Goal: Task Accomplishment & Management: Manage account settings

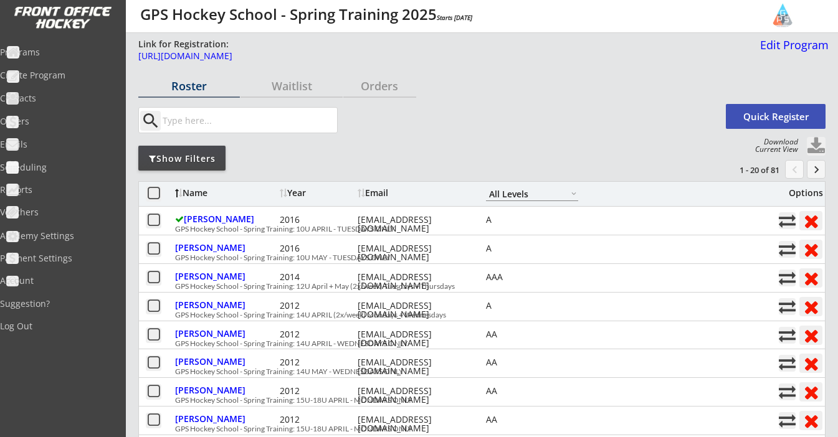
select select ""All Levels""
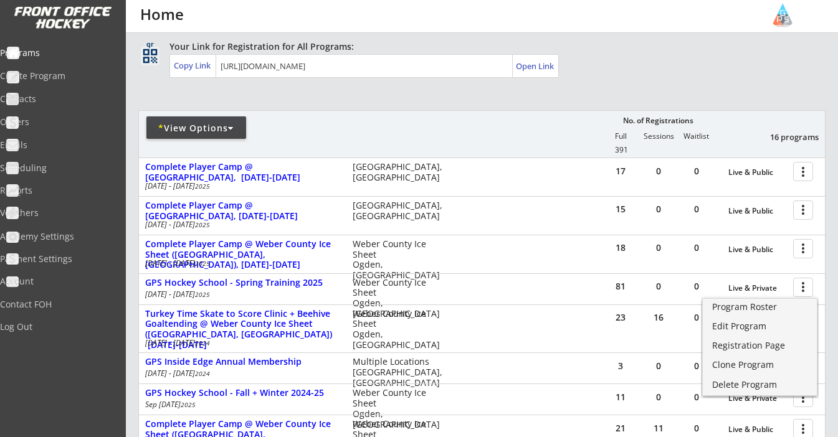
click at [511, 103] on div "REVENUE $ 18,375 Last 30 days REGISTRATIONS 72 Last 30 days CONTACTS 66 New in …" at bounding box center [481, 349] width 687 height 786
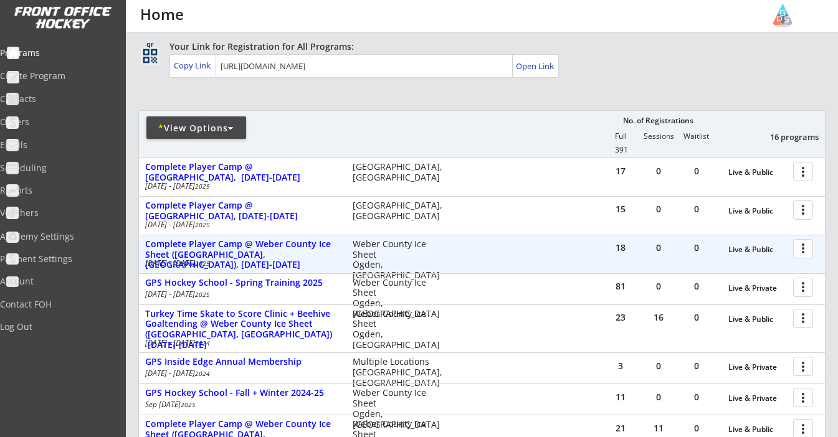
scroll to position [121, 0]
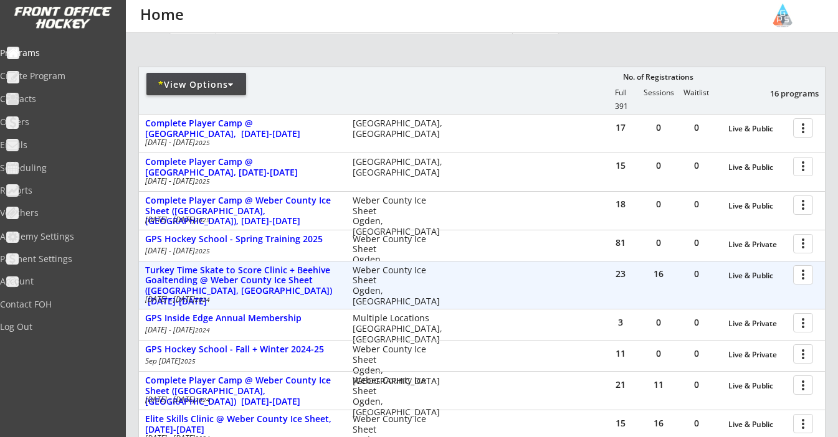
click at [809, 272] on div at bounding box center [805, 275] width 22 height 22
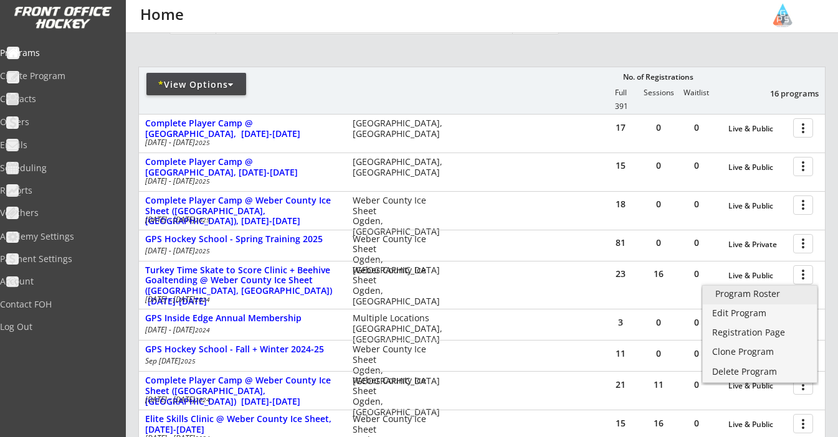
click at [780, 297] on div "Program Roster" at bounding box center [759, 294] width 89 height 9
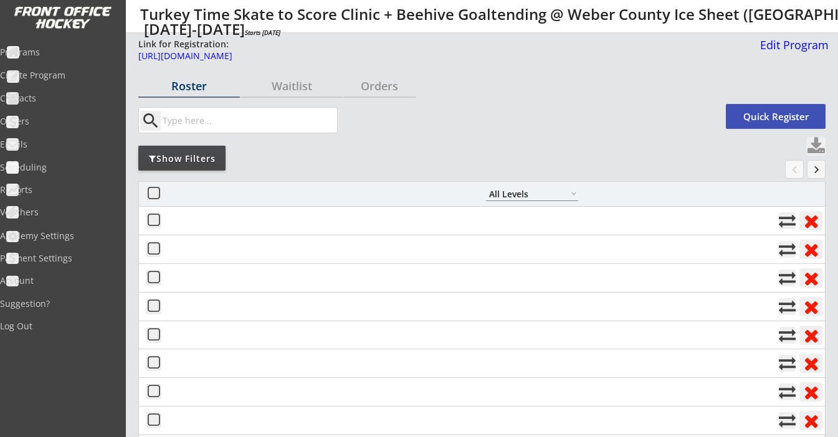
select select ""All Levels""
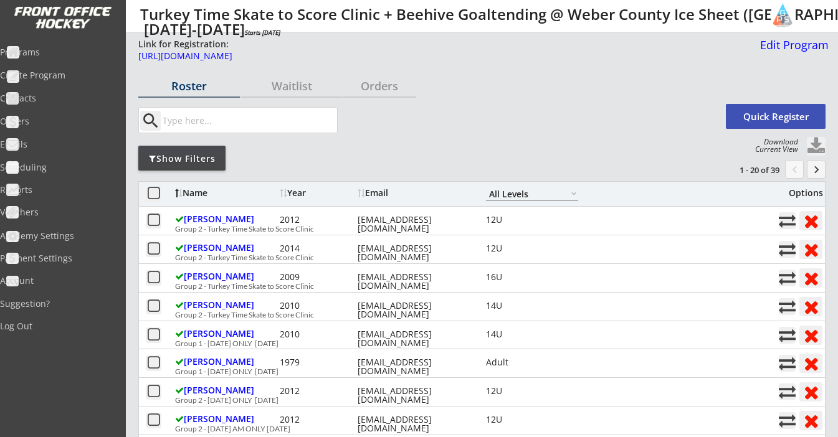
click at [284, 196] on div at bounding box center [286, 193] width 4 height 9
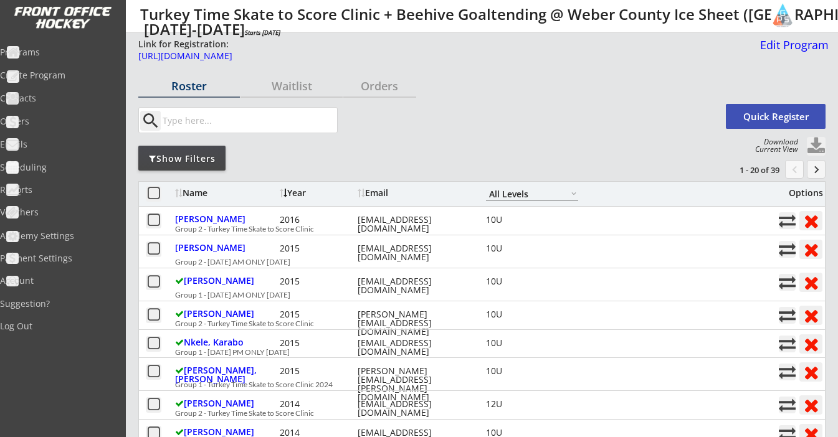
click at [284, 196] on div at bounding box center [286, 193] width 4 height 9
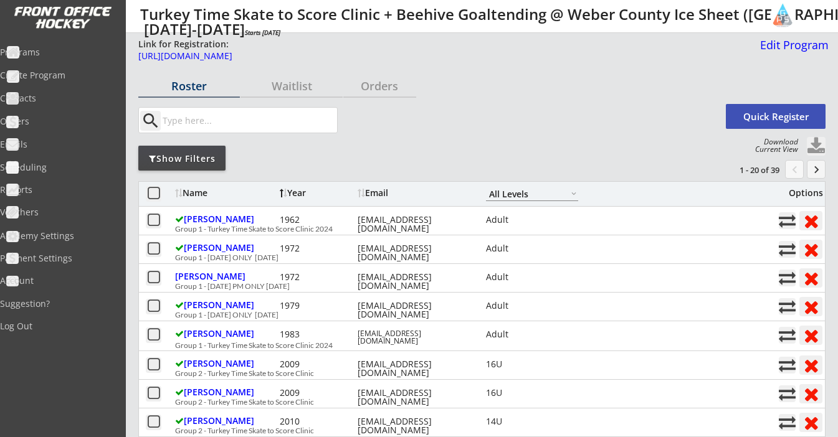
click at [819, 150] on button at bounding box center [816, 146] width 19 height 19
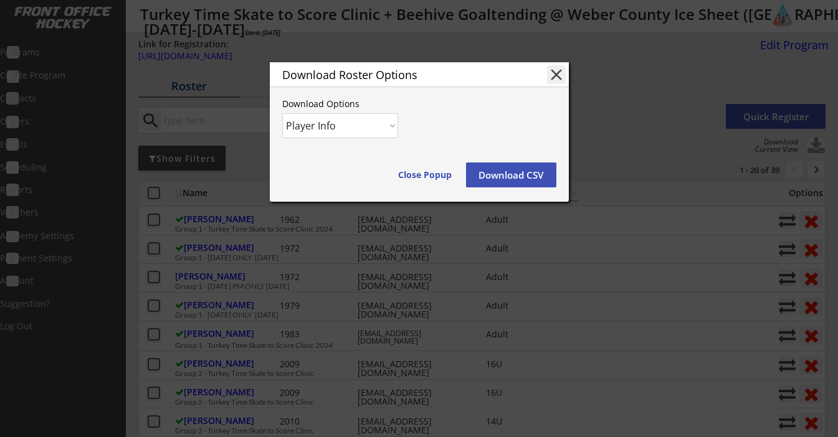
select select ""Player and Order Info""
click at [495, 184] on button "Download CSV" at bounding box center [511, 175] width 90 height 25
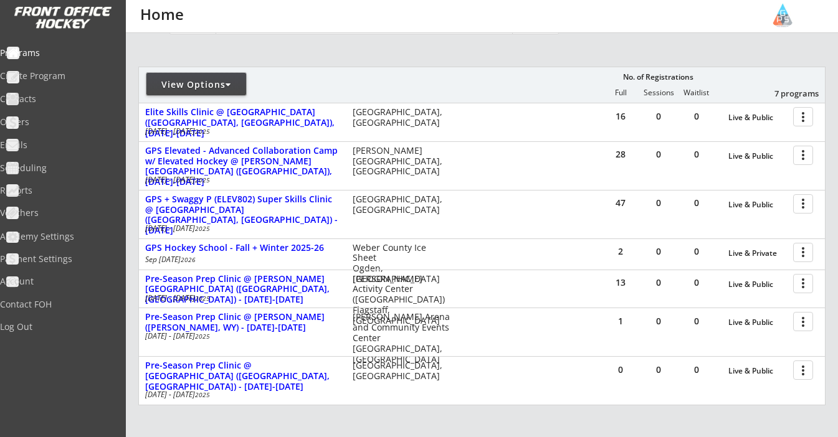
click at [214, 83] on div "View Options" at bounding box center [196, 85] width 100 height 12
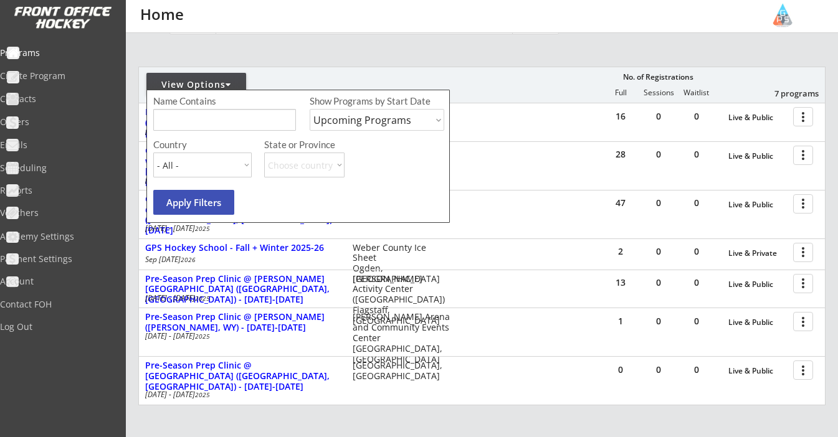
select select ""Past Programs""
select select ""USA""
select select ""UT""
click at [204, 211] on button "Apply Filters" at bounding box center [193, 202] width 81 height 25
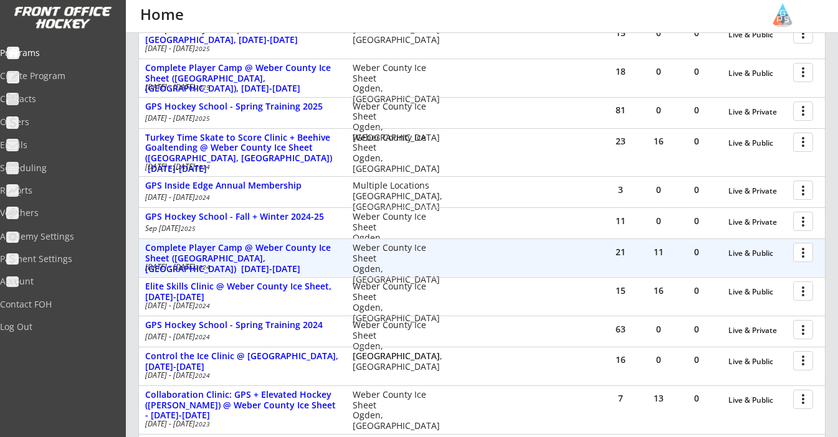
scroll to position [256, 0]
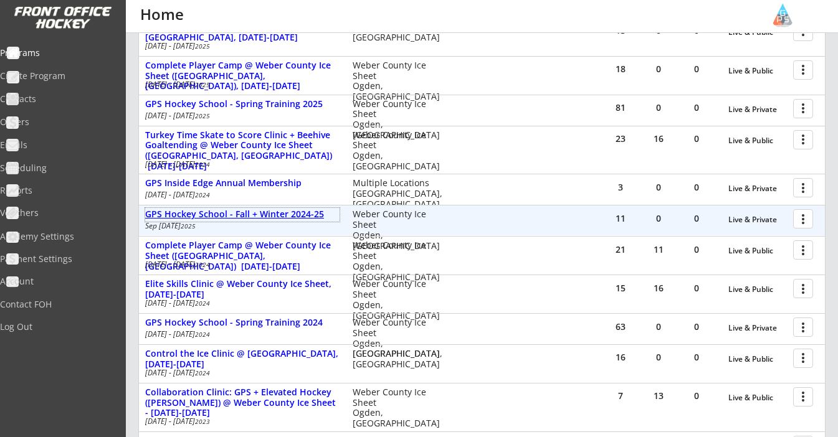
click at [258, 213] on div "GPS Hockey School - Fall + Winter 2024-25" at bounding box center [242, 214] width 194 height 11
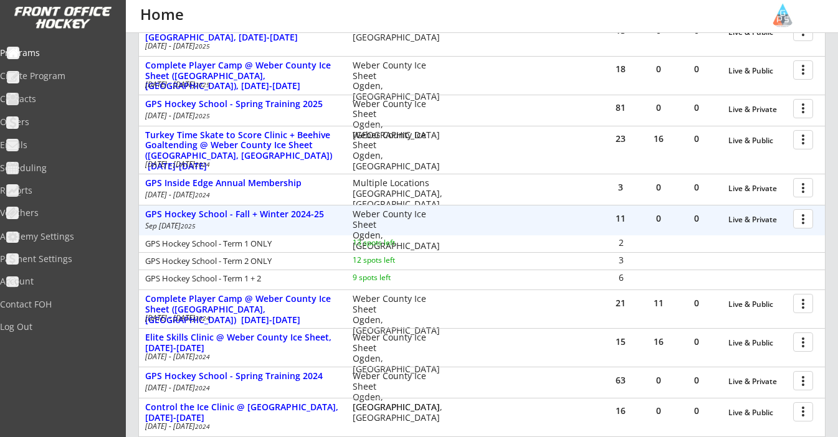
click at [802, 215] on div at bounding box center [805, 219] width 22 height 22
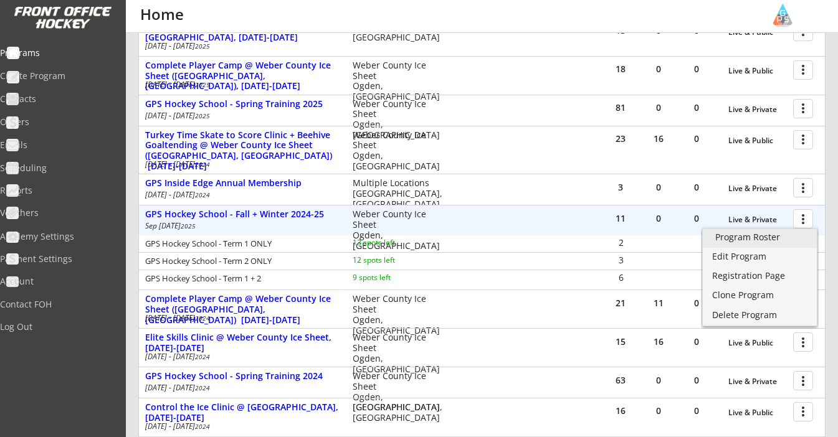
click at [750, 242] on div "Program Roster" at bounding box center [759, 237] width 89 height 9
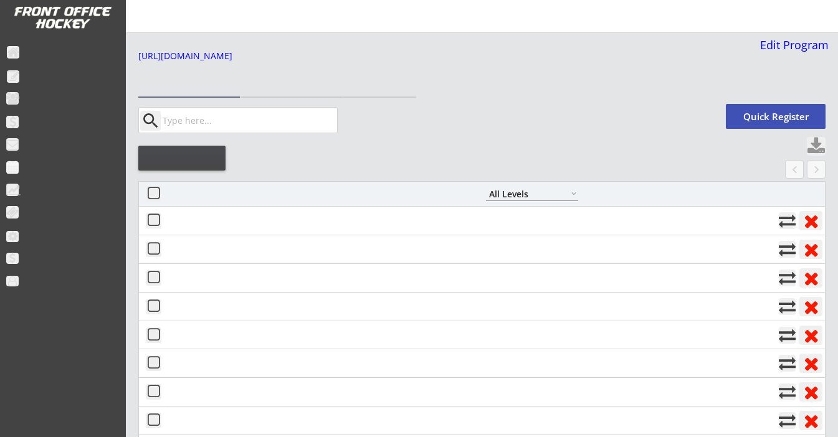
select select ""All Levels""
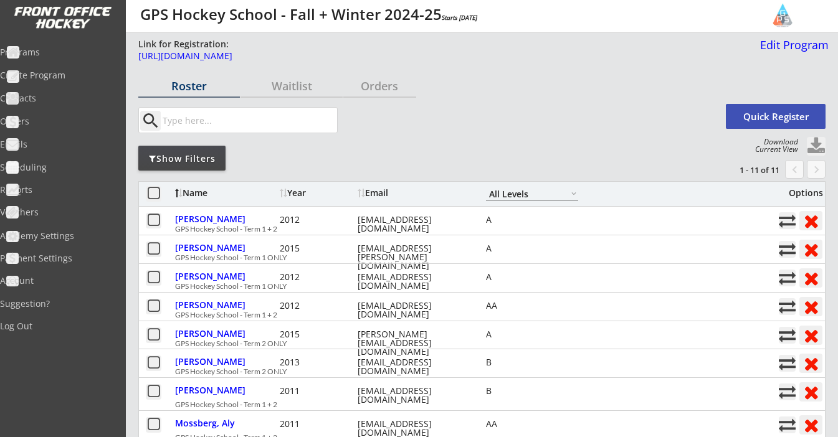
click at [818, 143] on button at bounding box center [816, 146] width 19 height 19
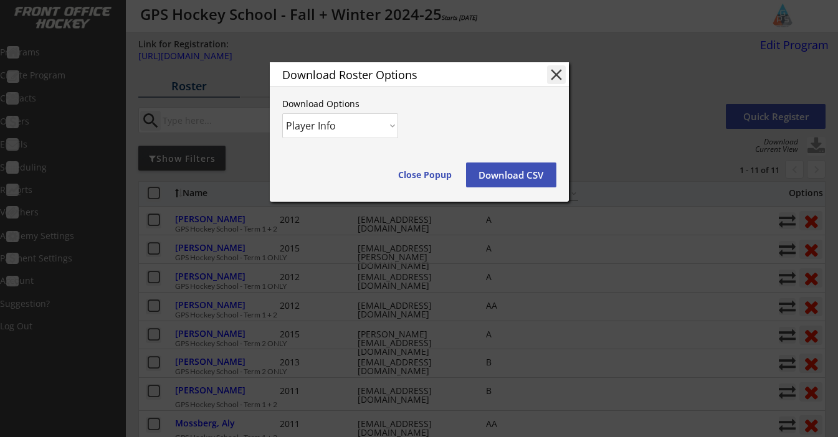
select select ""Player and Order Info""
click at [523, 173] on button "Download CSV" at bounding box center [511, 175] width 90 height 25
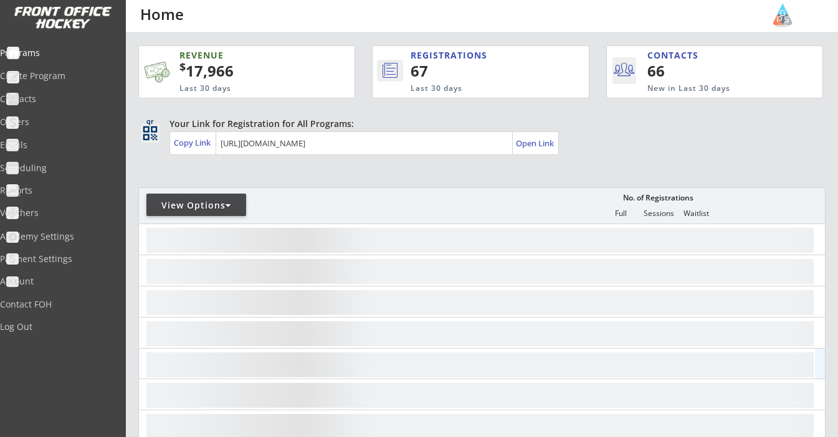
click at [205, 349] on div at bounding box center [480, 364] width 670 height 30
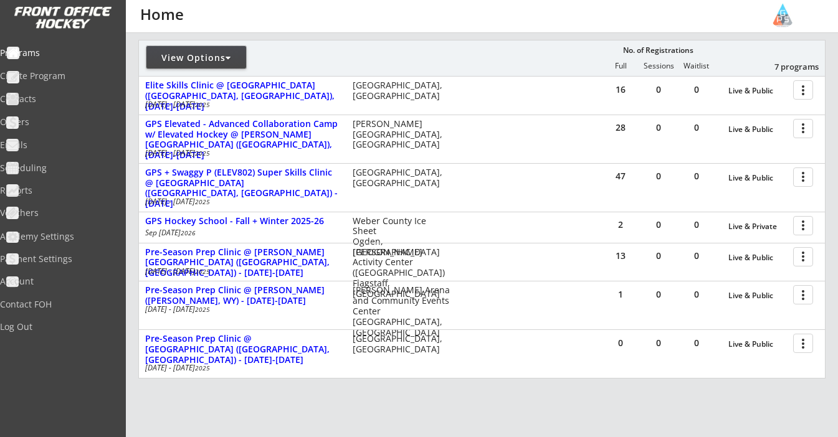
click at [208, 57] on div "View Options" at bounding box center [196, 58] width 100 height 12
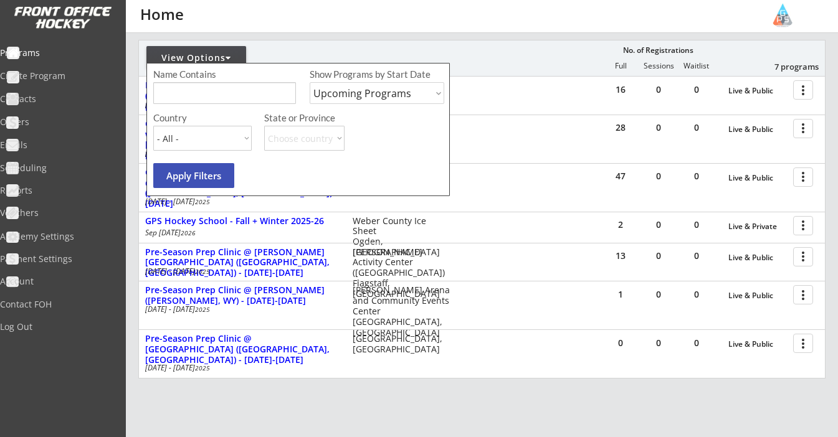
select select ""Past Programs""
click at [252, 125] on div "Country - All - [GEOGRAPHIC_DATA] [GEOGRAPHIC_DATA] State or Province Choose co…" at bounding box center [300, 133] width 294 height 41
select select ""USA""
select select ""UT""
click at [218, 176] on button "Apply Filters" at bounding box center [193, 175] width 81 height 25
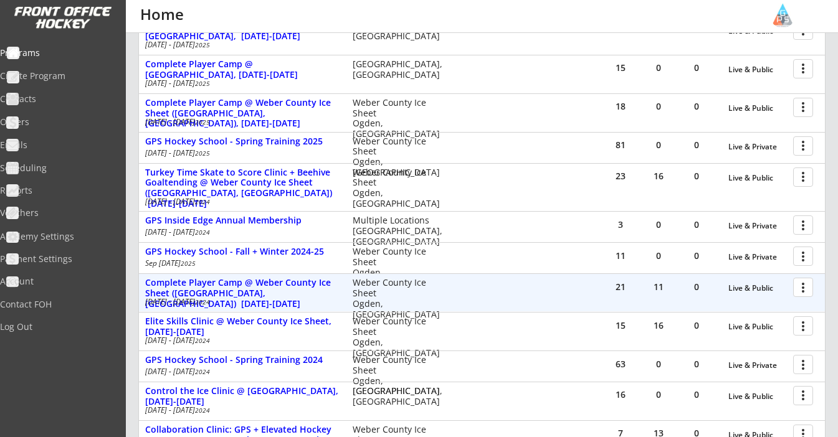
scroll to position [321, 0]
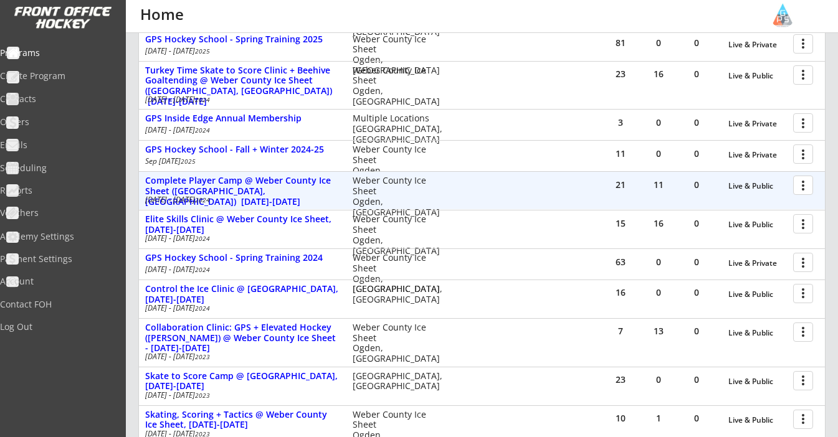
click at [806, 186] on div at bounding box center [805, 185] width 22 height 22
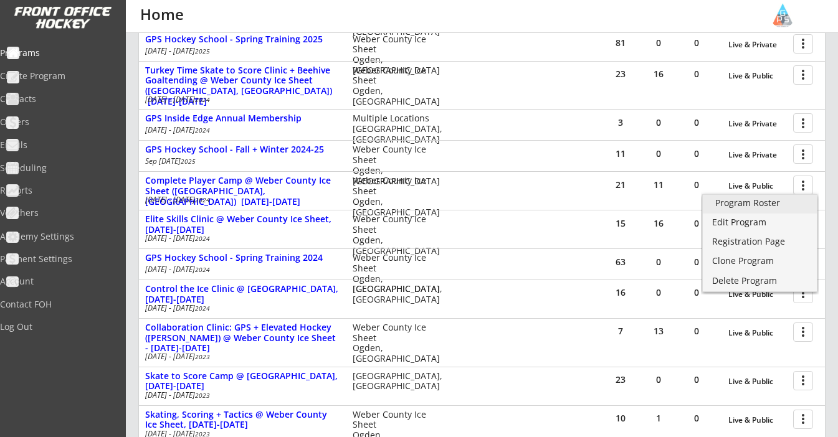
click at [789, 206] on div "Program Roster" at bounding box center [759, 203] width 89 height 9
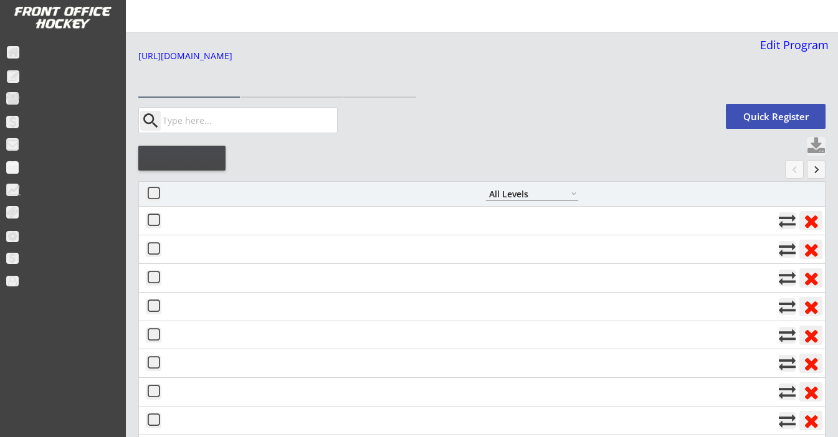
select select ""All Levels""
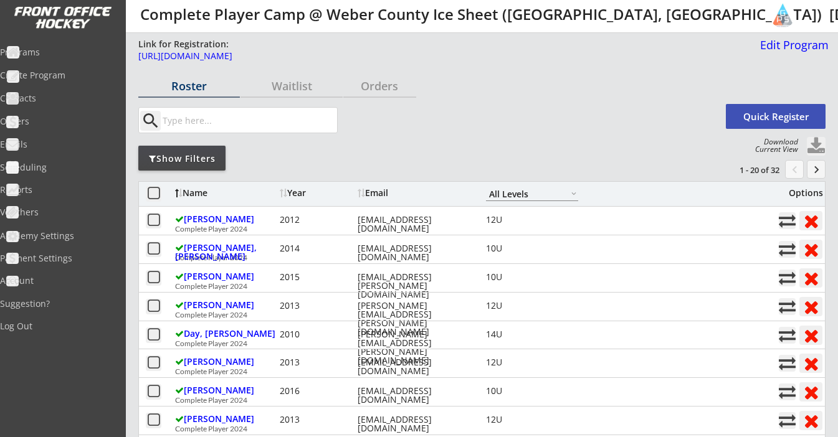
click at [820, 147] on button at bounding box center [816, 146] width 19 height 19
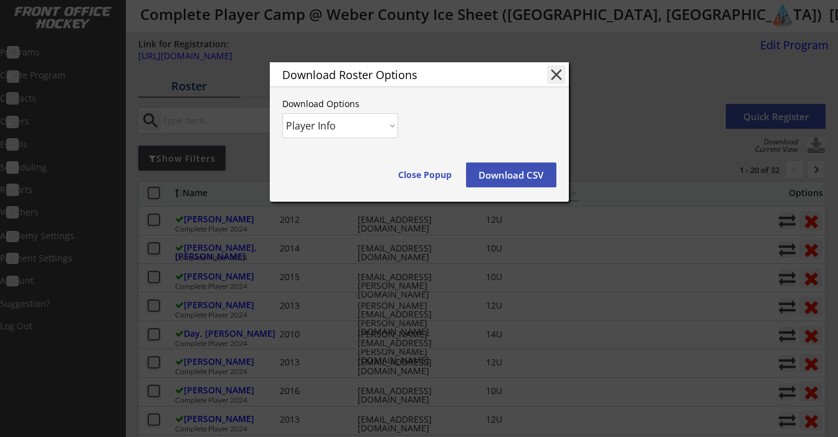
select select ""Player and Order Info""
click at [534, 188] on div "Download Roster Options close Download Options Player Info Player and Order Inf…" at bounding box center [419, 132] width 299 height 140
click at [525, 173] on button "Download CSV" at bounding box center [511, 175] width 90 height 25
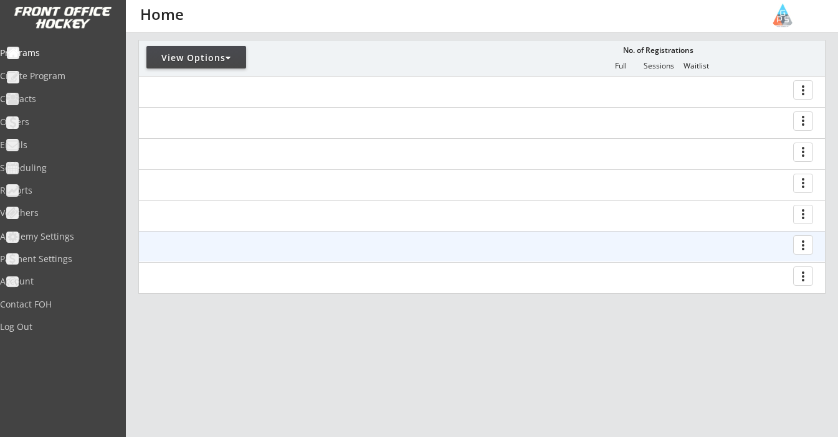
scroll to position [148, 0]
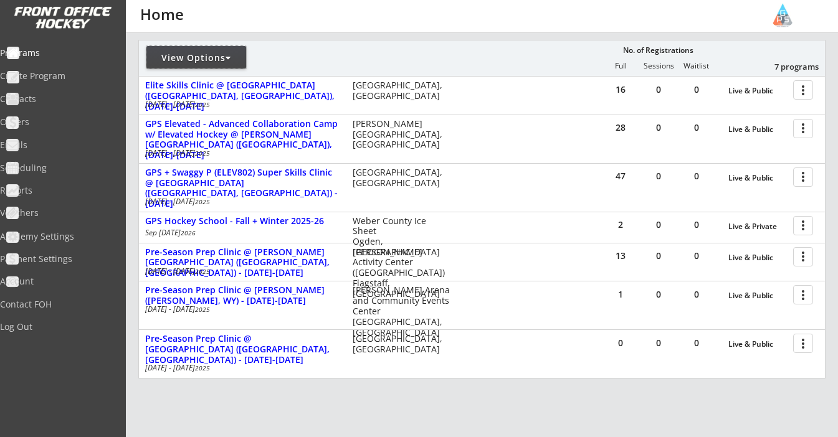
click at [210, 53] on div "View Options" at bounding box center [196, 58] width 100 height 12
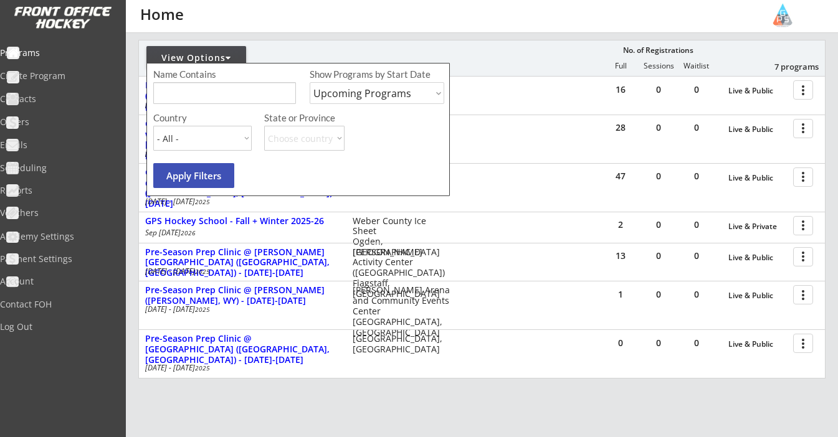
select select ""Past Programs""
select select ""USA""
select select ""UT""
click at [213, 171] on button "Apply Filters" at bounding box center [193, 175] width 81 height 25
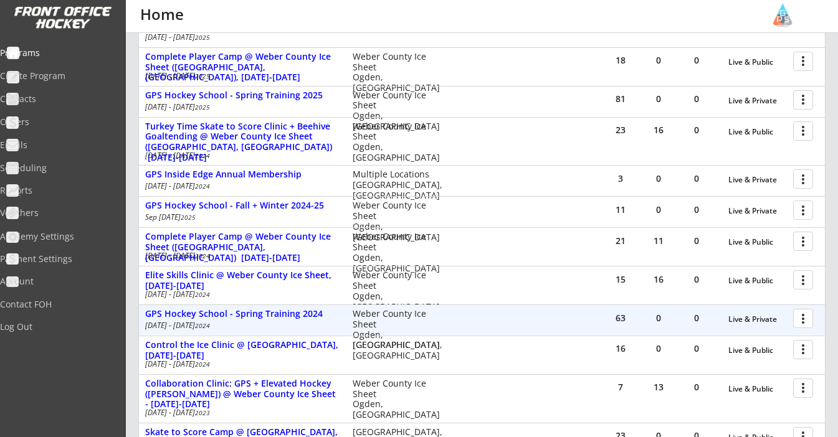
scroll to position [306, 0]
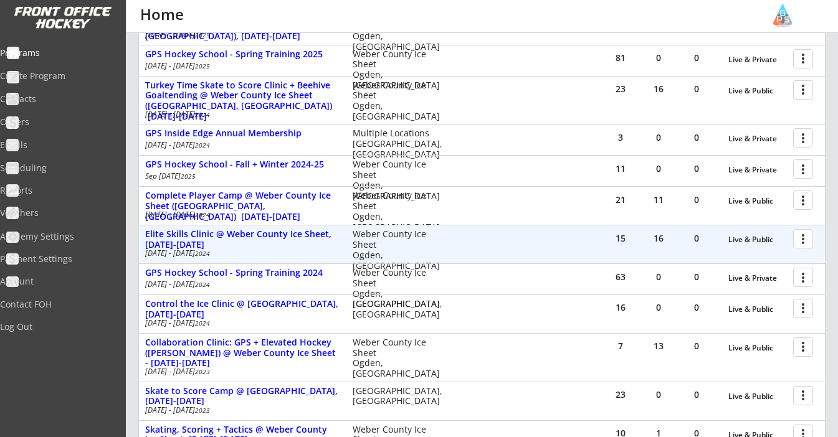
click at [800, 235] on div at bounding box center [805, 238] width 22 height 22
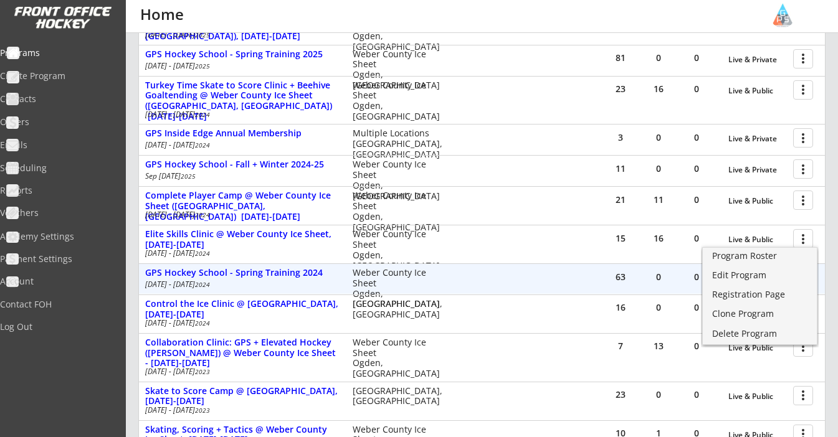
click at [823, 271] on div "63 0 0 Live & Private more_vert" at bounding box center [713, 279] width 223 height 30
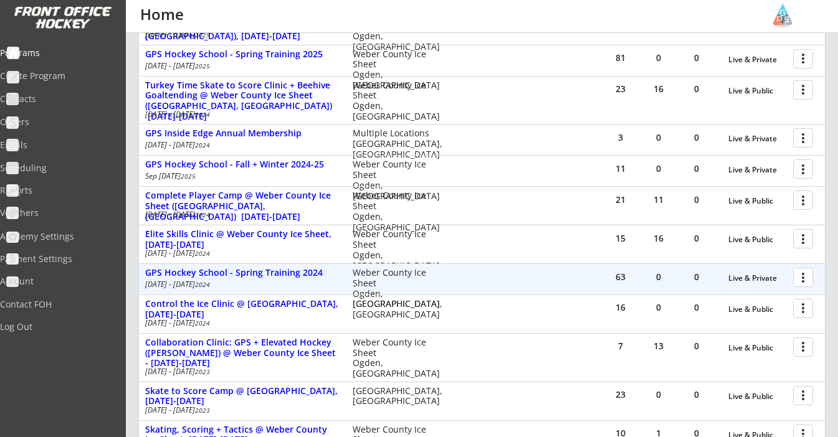
click at [806, 276] on div at bounding box center [805, 277] width 22 height 22
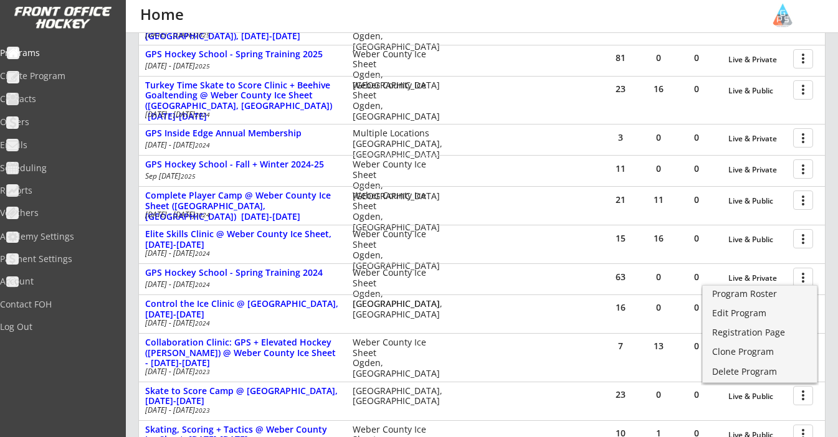
click at [118, 373] on div "Programs Create Program Contacts Orders Emails Scheduling Reports Vouchers Acad…" at bounding box center [63, 218] width 126 height 437
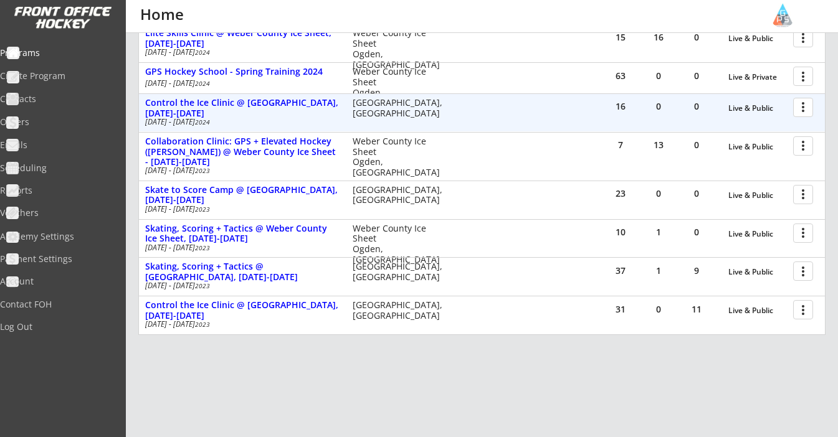
scroll to position [499, 0]
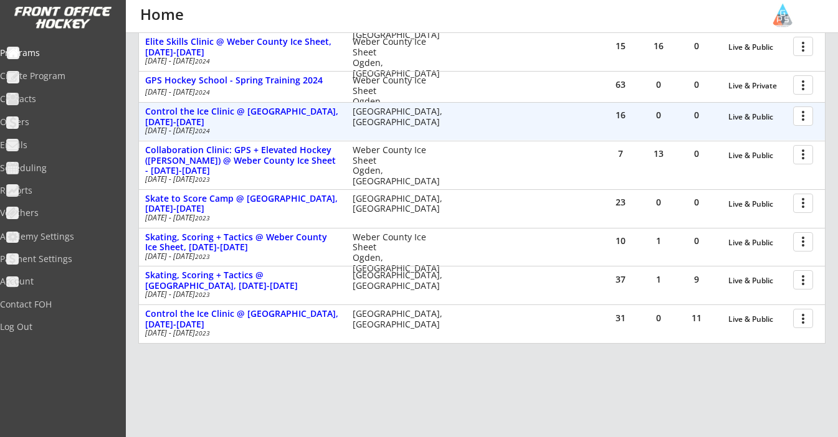
click at [799, 112] on div at bounding box center [805, 116] width 22 height 22
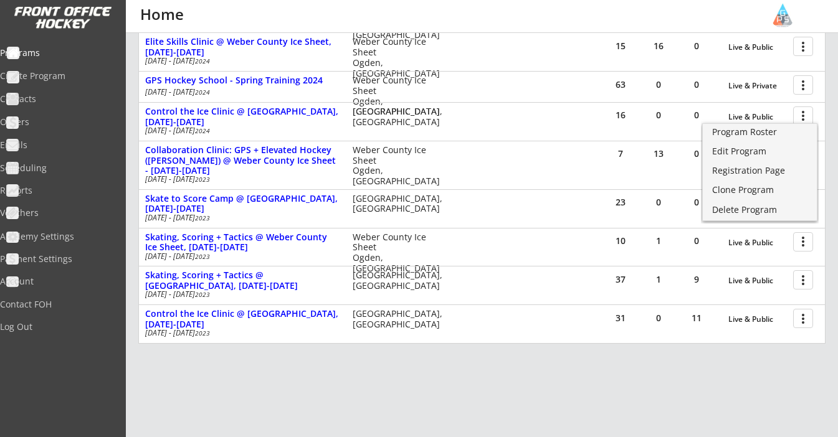
click at [659, 384] on div "REVENUE $ 17,966 Last 30 days REGISTRATIONS 67 Last 30 days CONTACTS 66 New in …" at bounding box center [481, 5] width 687 height 940
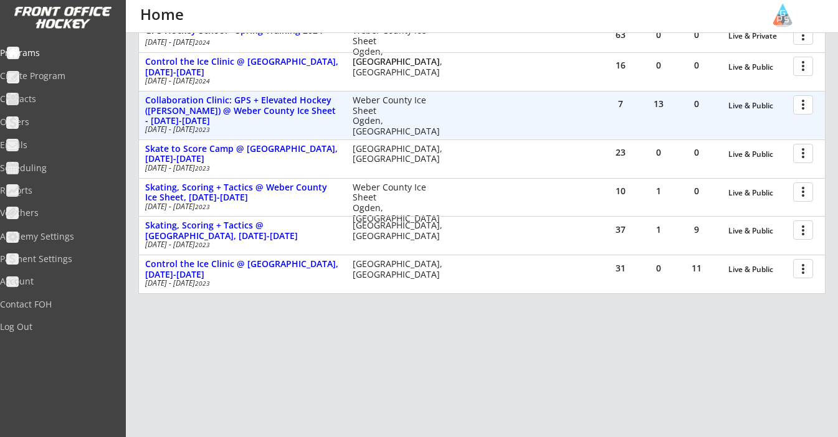
scroll to position [548, 0]
click at [806, 103] on div at bounding box center [805, 104] width 22 height 22
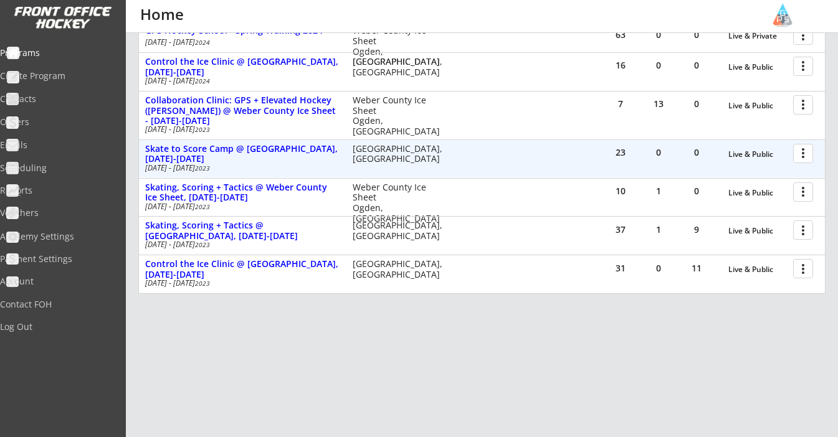
click at [798, 147] on div at bounding box center [805, 153] width 22 height 22
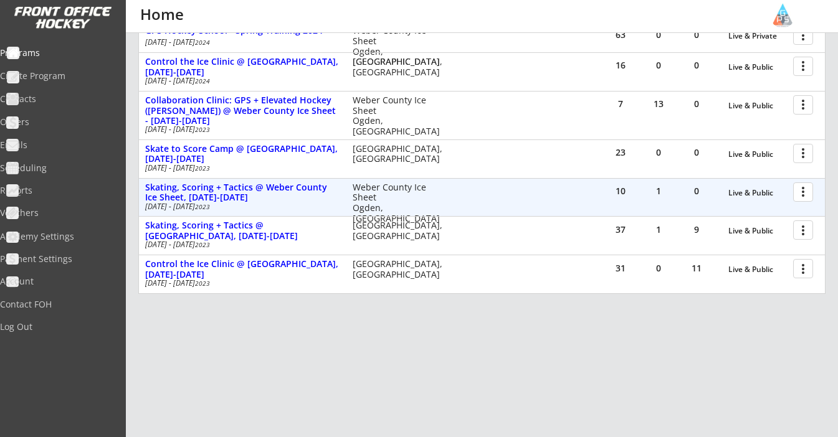
click at [802, 183] on div at bounding box center [805, 192] width 22 height 22
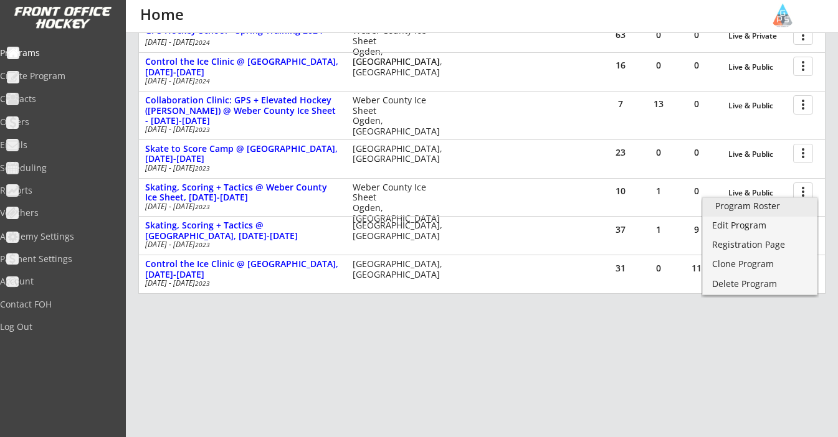
click at [761, 209] on div "Program Roster" at bounding box center [759, 206] width 89 height 9
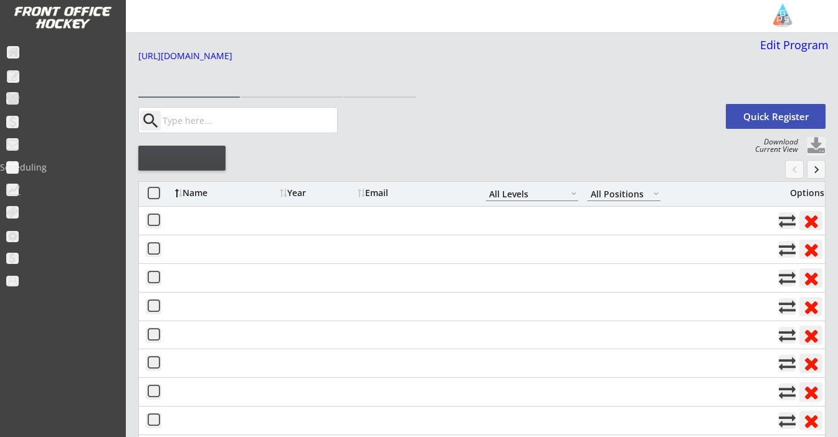
select select ""All Levels""
select select ""All Positions""
select select ""All Levels""
select select ""All Positions""
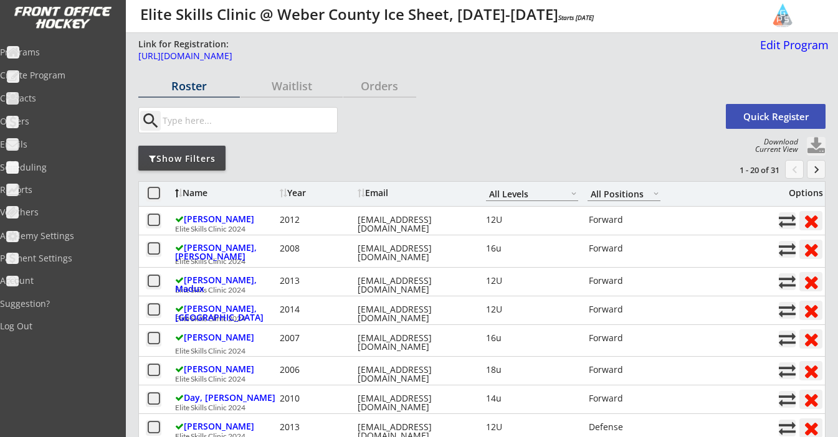
click at [818, 148] on button at bounding box center [816, 146] width 19 height 19
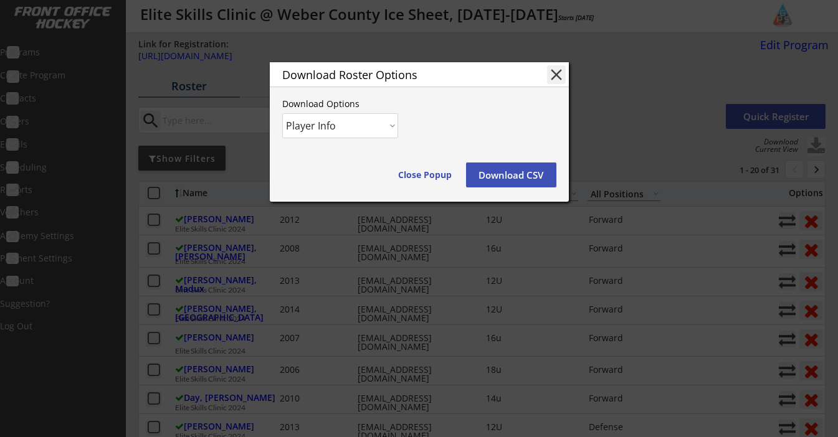
select select ""Player and Order Info""
click at [494, 179] on button "Download CSV" at bounding box center [511, 175] width 90 height 25
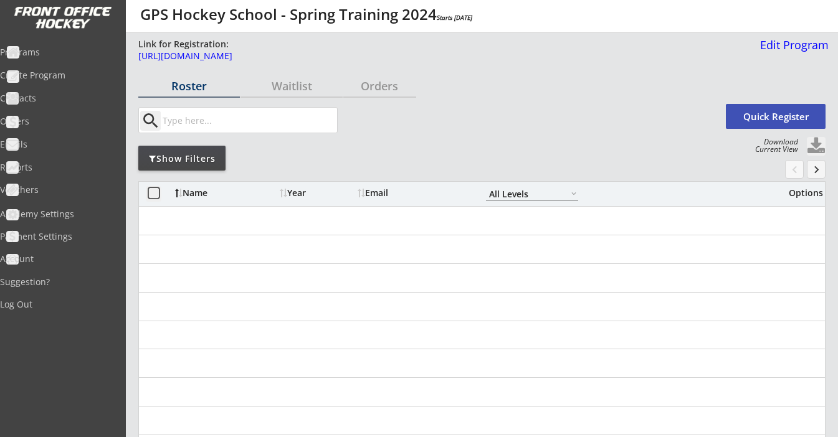
select select ""All Levels""
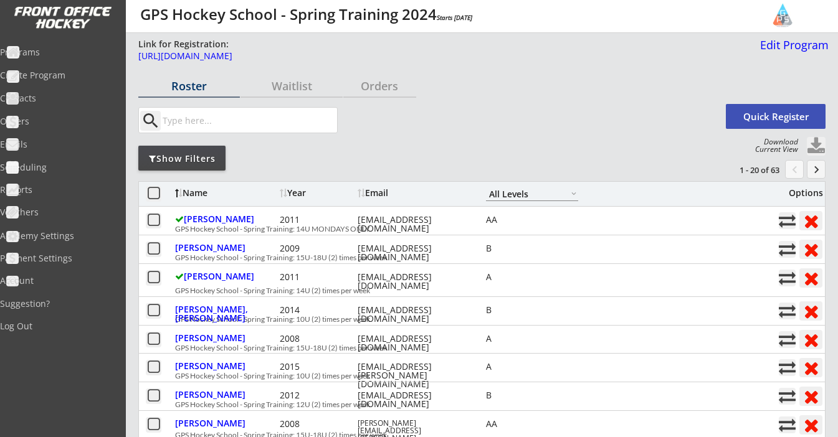
click at [810, 146] on button at bounding box center [816, 146] width 19 height 19
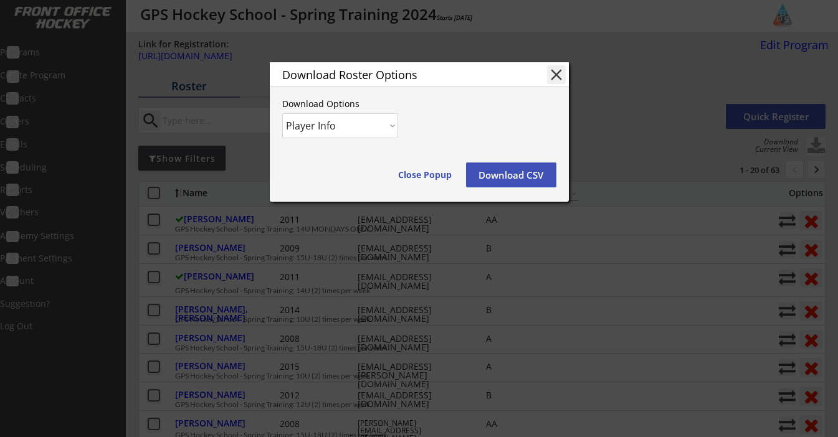
select select ""Player and Order Info""
click at [496, 173] on button "Download CSV" at bounding box center [511, 175] width 90 height 25
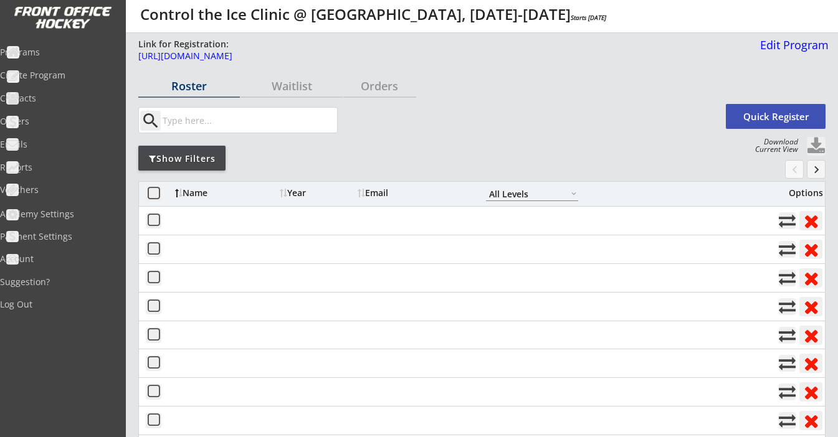
select select ""All Levels""
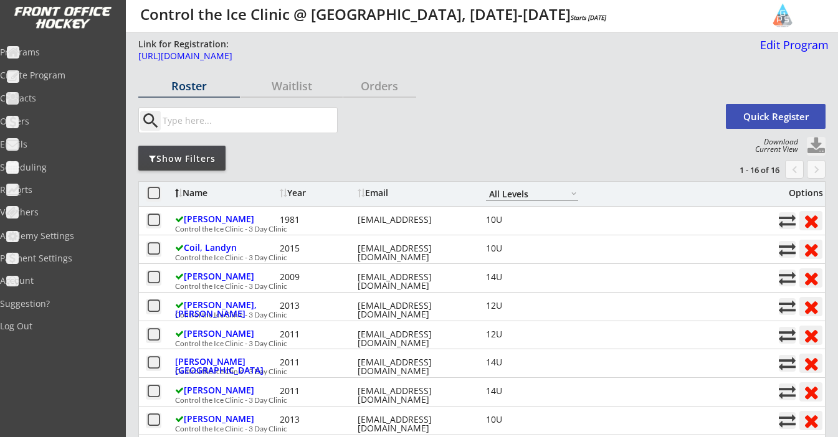
click at [816, 146] on button at bounding box center [816, 146] width 19 height 19
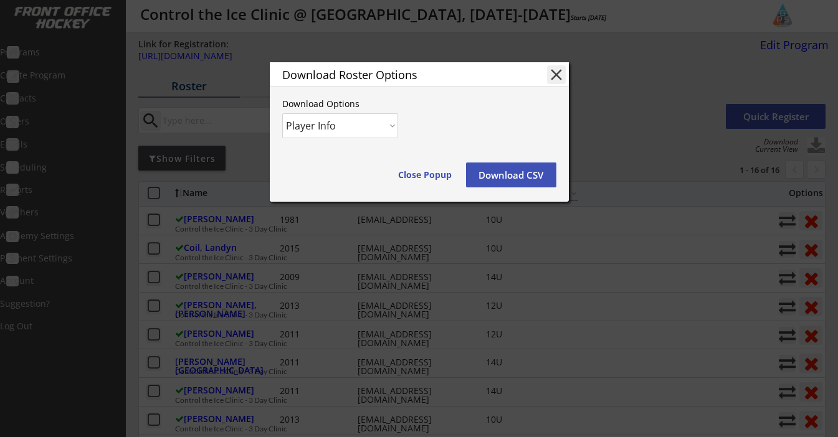
select select ""Player and Order Info""
click at [515, 179] on button "Download CSV" at bounding box center [511, 175] width 90 height 25
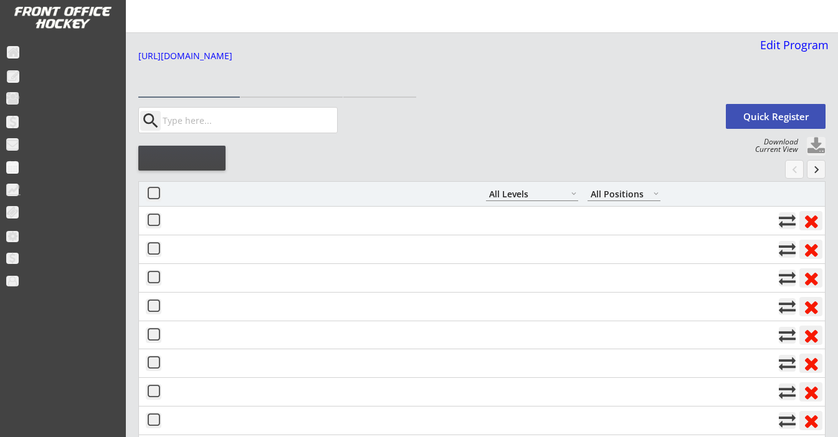
select select ""All Levels""
select select ""All Positions""
select select ""All Levels""
select select ""All Positions""
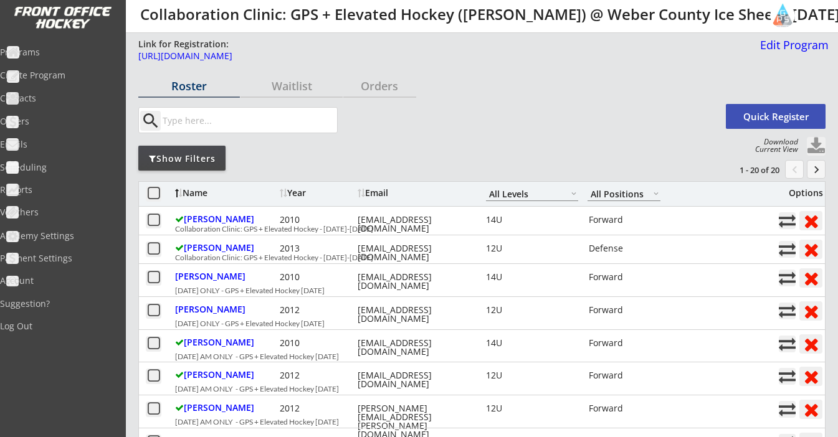
click at [818, 143] on button at bounding box center [816, 146] width 19 height 19
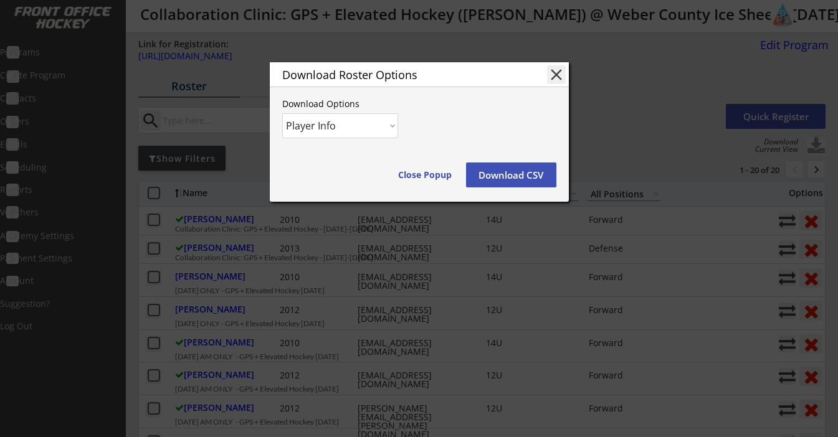
select select ""Player and Order Info""
click at [524, 186] on button "Download CSV" at bounding box center [511, 175] width 90 height 25
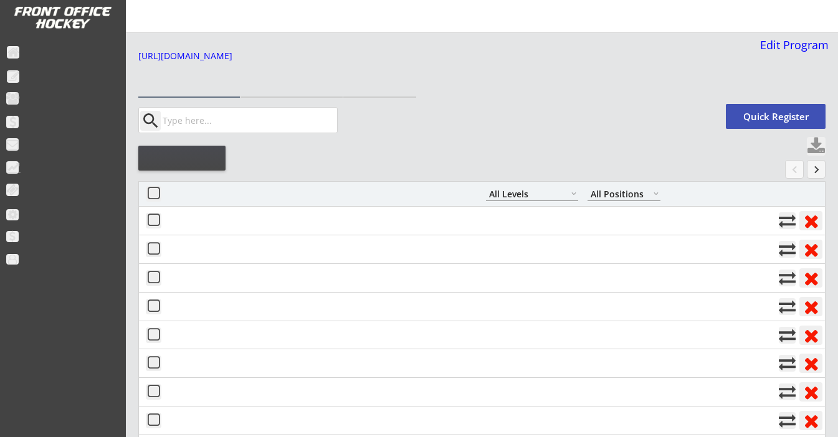
select select ""All Levels""
select select ""All Positions""
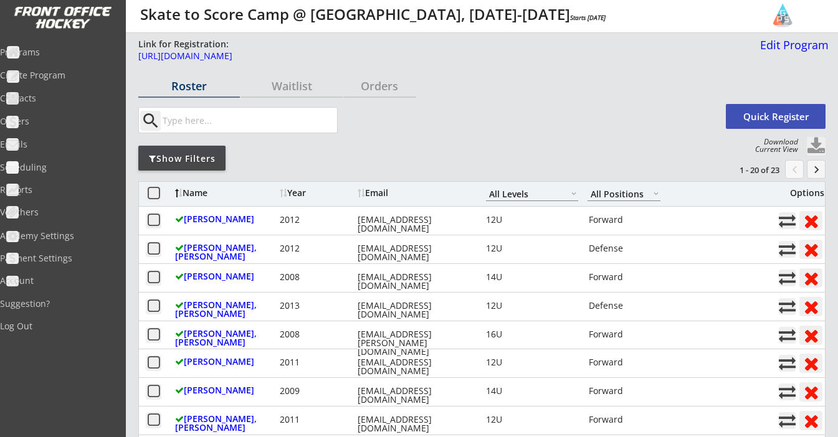
select select ""All Levels""
select select ""All Positions""
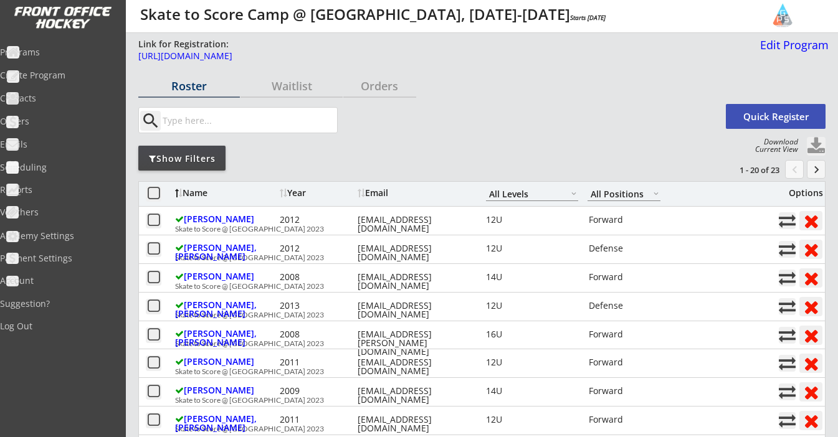
click at [818, 150] on button at bounding box center [816, 146] width 19 height 19
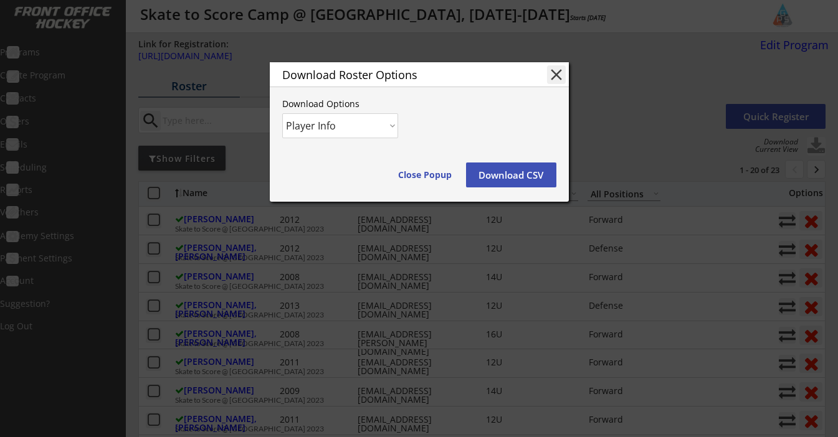
select select ""Player and Order Info""
click at [517, 169] on button "Download CSV" at bounding box center [511, 175] width 90 height 25
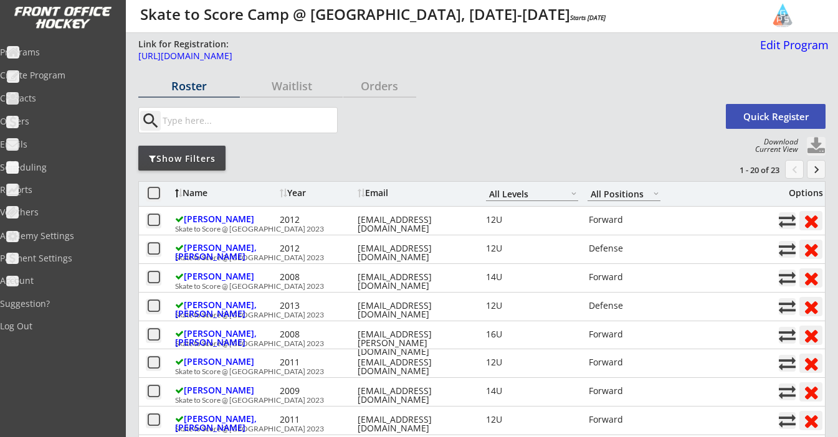
click at [408, 0] on div "menu Skate to Score Camp @ Park City Ice Arena, August 1-3, 2023 Starts Aug 1, …" at bounding box center [419, 16] width 838 height 33
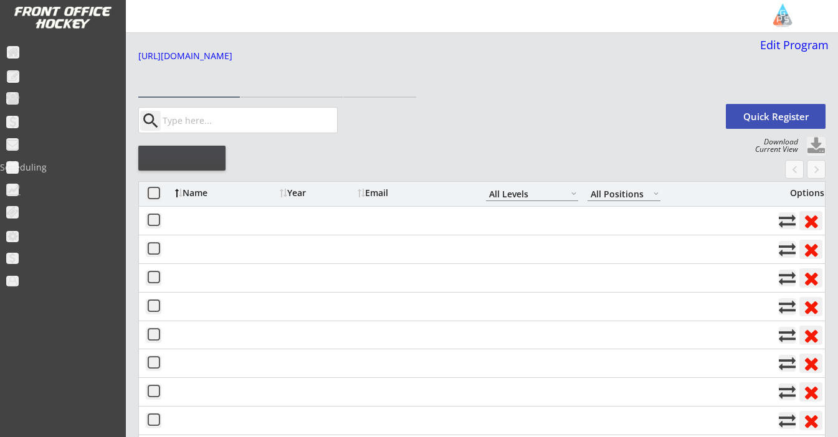
select select ""All Levels""
select select ""All Positions""
select select ""All Levels""
select select ""All Positions""
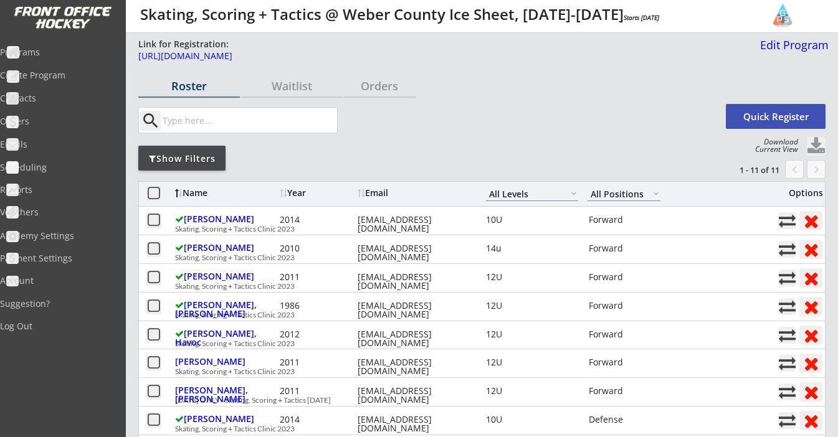
click at [816, 144] on button at bounding box center [816, 146] width 19 height 19
select select ""Player Info""
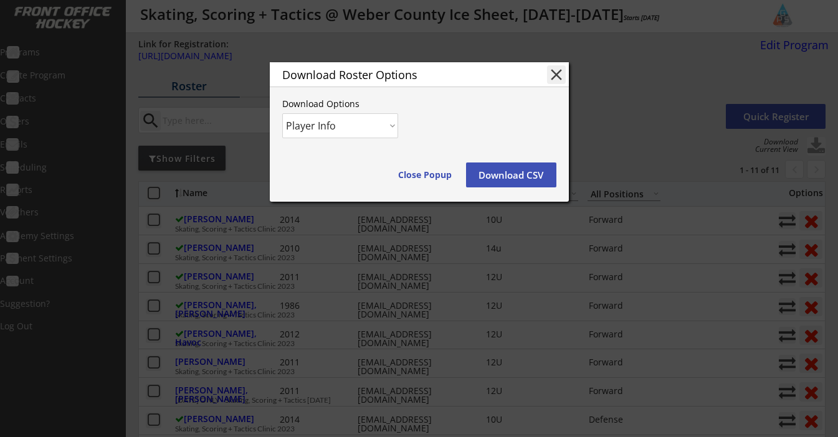
click at [502, 181] on button "Download CSV" at bounding box center [511, 175] width 90 height 25
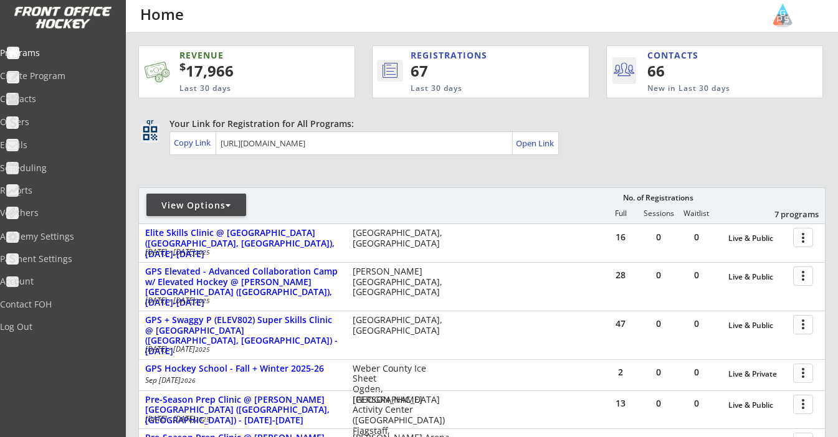
click at [194, 208] on div "View Options" at bounding box center [196, 205] width 100 height 12
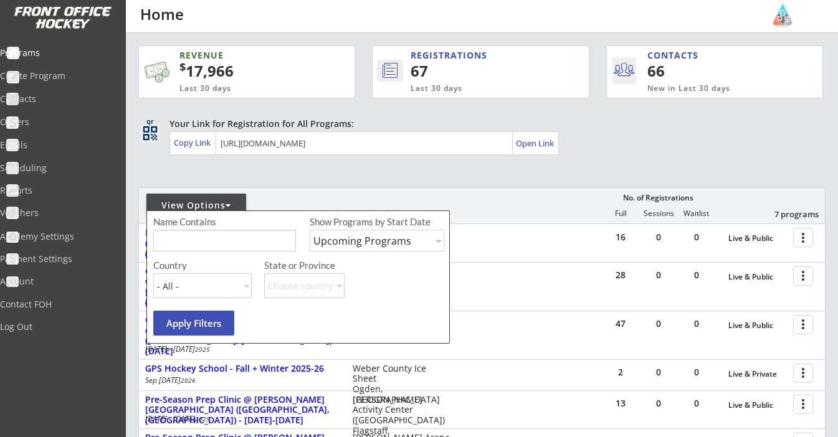
select select ""Past Programs""
click at [210, 322] on button "Apply Filters" at bounding box center [193, 323] width 81 height 25
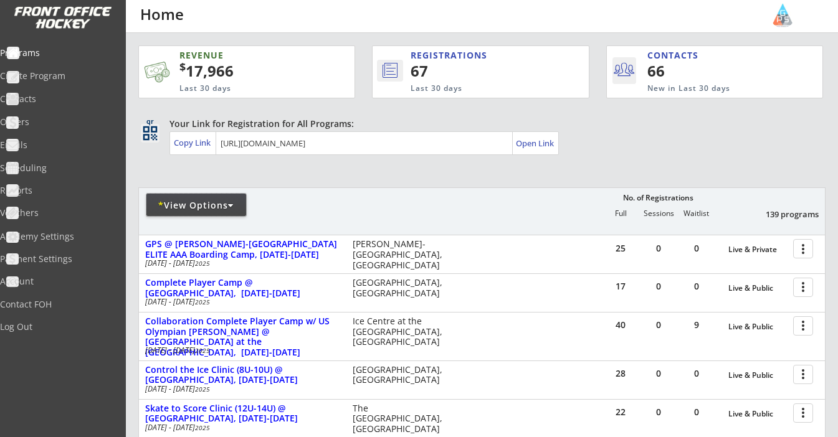
click at [211, 203] on div "* View Options" at bounding box center [196, 205] width 100 height 12
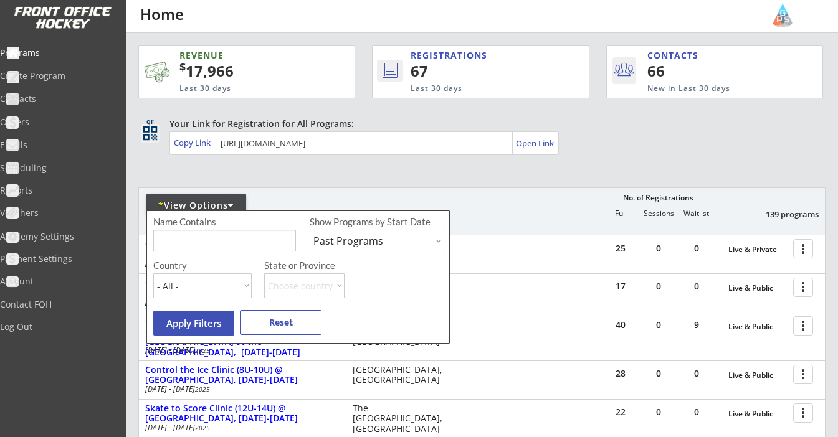
click at [213, 299] on div "Country - All - Canada USA State or Province Choose country AB BC MB NB NL NT N…" at bounding box center [300, 281] width 294 height 41
select select ""USA""
select select ""UT""
click at [186, 327] on button "Apply Filters" at bounding box center [193, 323] width 81 height 25
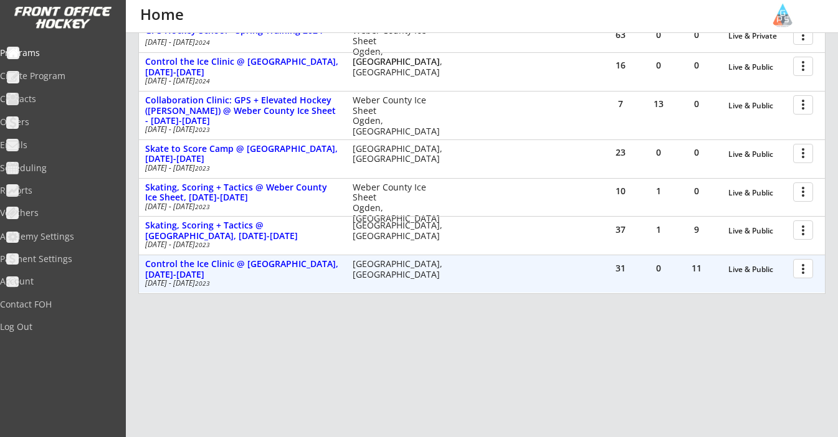
scroll to position [548, 0]
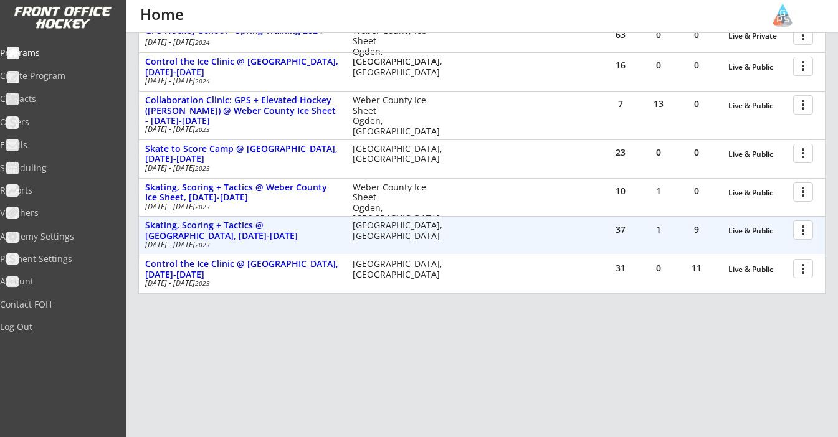
click at [805, 223] on div at bounding box center [805, 230] width 22 height 22
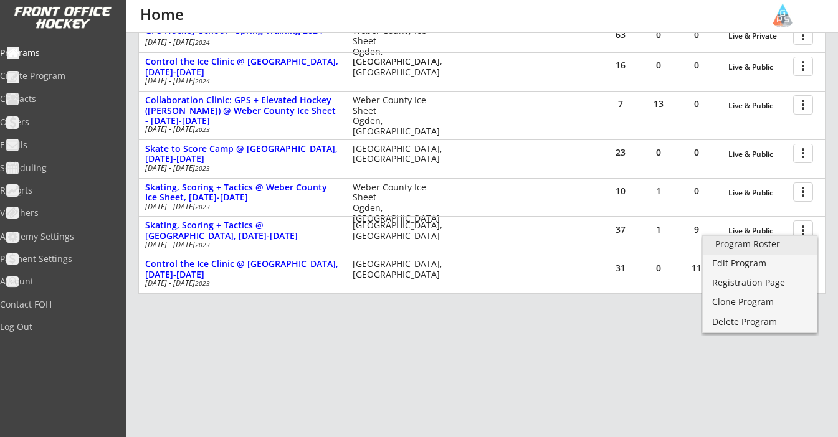
click at [786, 243] on div "Program Roster" at bounding box center [759, 244] width 89 height 9
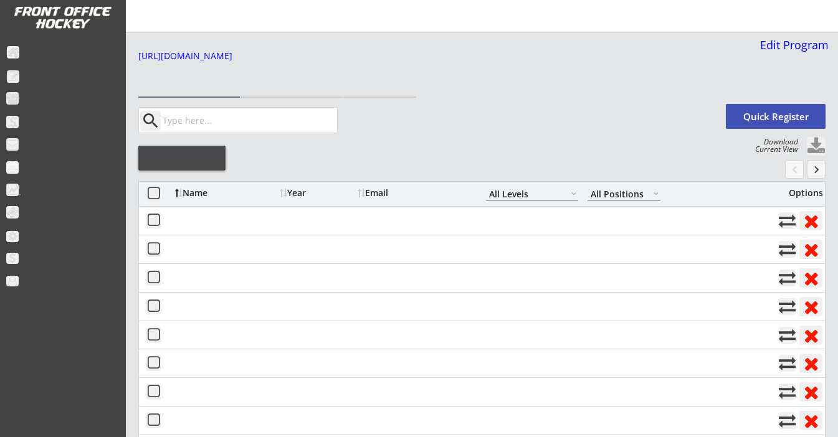
select select ""All Levels""
select select ""All Positions""
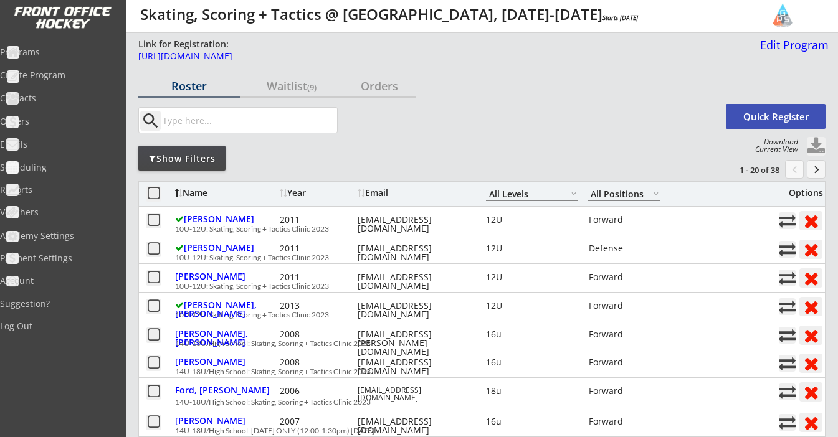
click at [819, 169] on button "keyboard_arrow_right" at bounding box center [816, 169] width 19 height 19
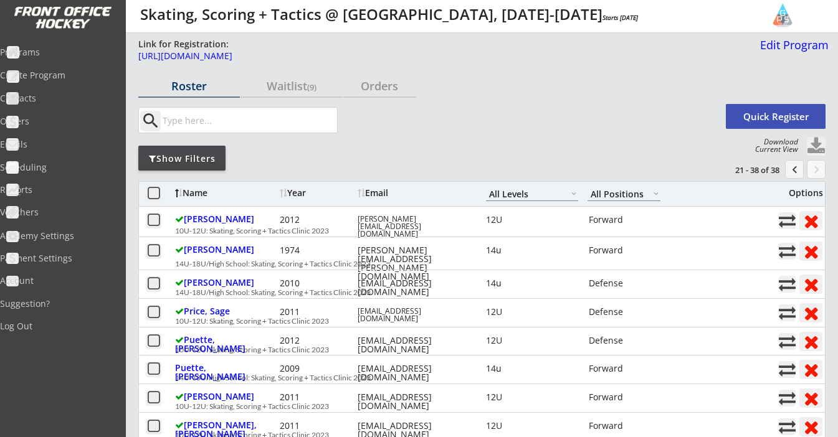
click at [819, 169] on button "keyboard_arrow_right" at bounding box center [816, 169] width 19 height 19
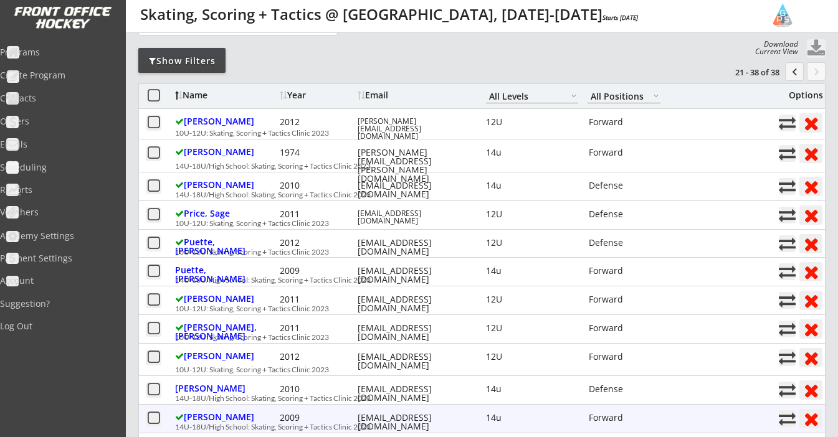
scroll to position [97, 0]
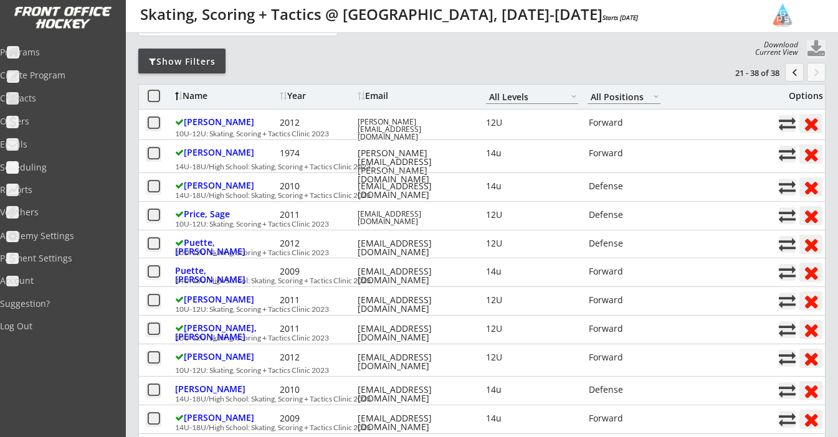
click at [297, 92] on div "Year" at bounding box center [317, 96] width 75 height 9
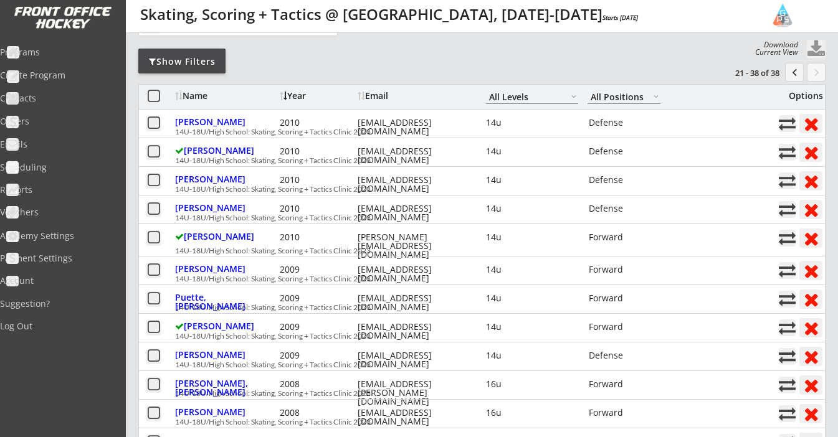
click at [297, 92] on div "Year" at bounding box center [317, 96] width 75 height 9
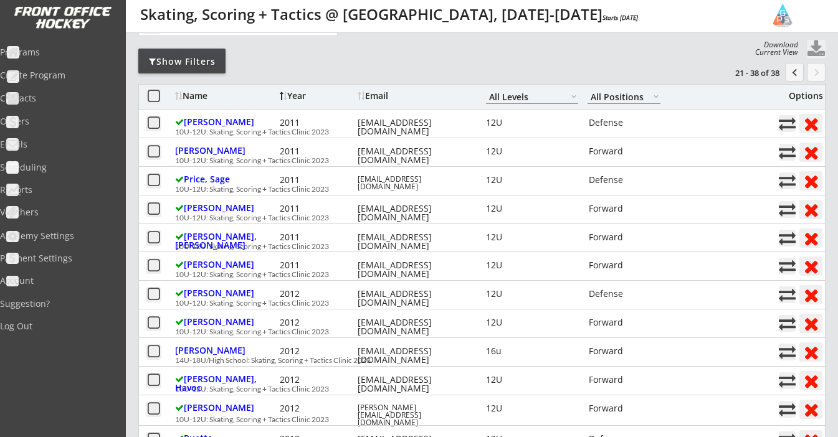
click at [297, 92] on div "Year" at bounding box center [317, 96] width 75 height 9
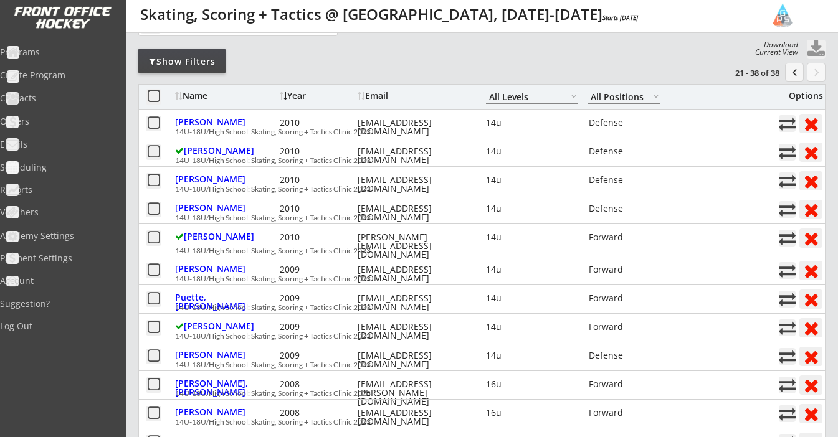
click at [789, 72] on button "chevron_left" at bounding box center [794, 72] width 19 height 19
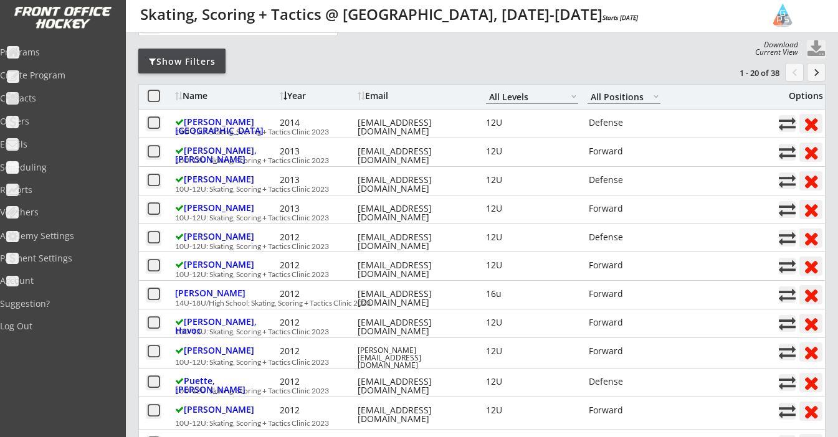
click at [296, 93] on div "Year" at bounding box center [317, 96] width 75 height 9
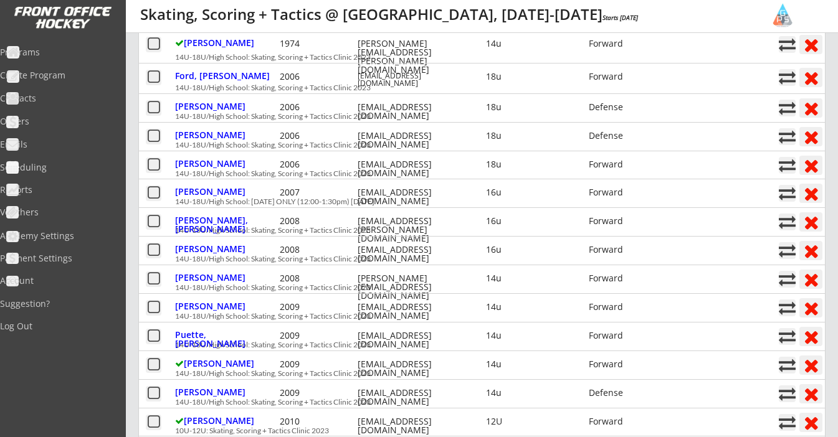
scroll to position [51, 0]
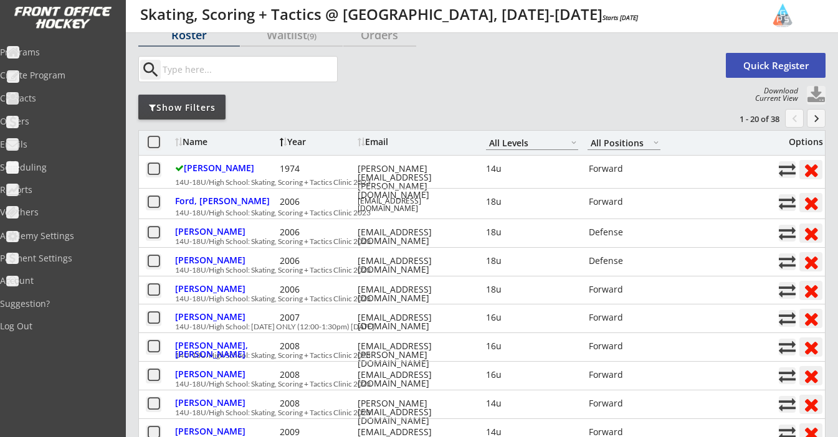
click at [809, 122] on button "keyboard_arrow_right" at bounding box center [816, 118] width 19 height 19
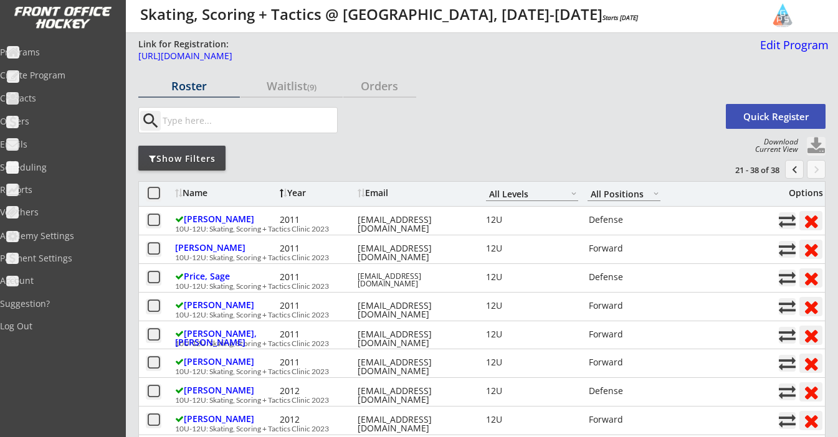
scroll to position [0, 0]
click at [794, 171] on button "chevron_left" at bounding box center [794, 169] width 19 height 19
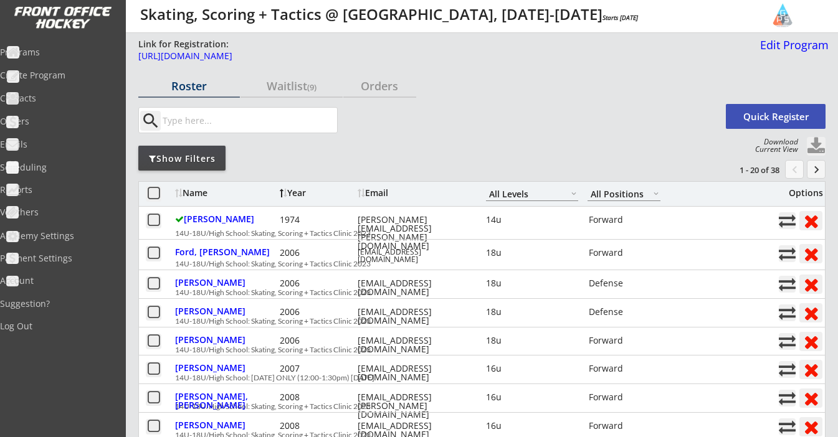
click at [818, 146] on button at bounding box center [816, 146] width 19 height 19
select select ""Player Info""
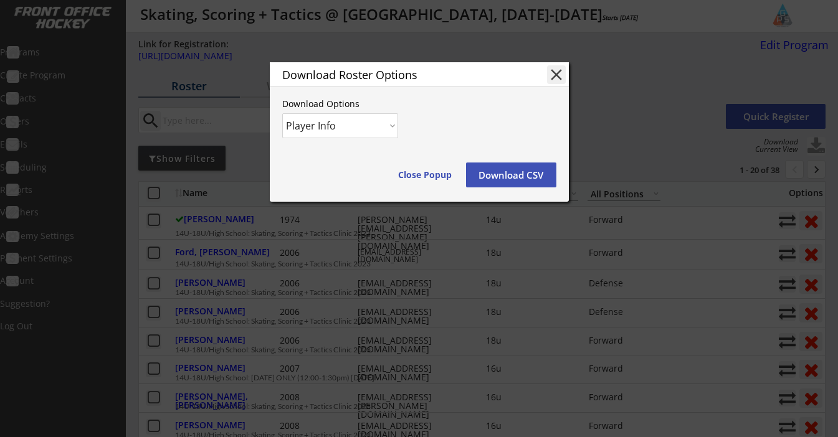
click at [494, 178] on button "Download CSV" at bounding box center [511, 175] width 90 height 25
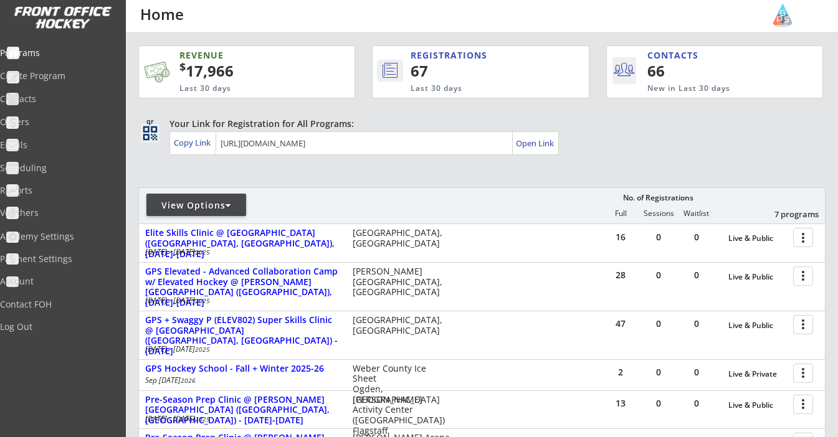
click at [230, 212] on div "View Options" at bounding box center [196, 205] width 100 height 22
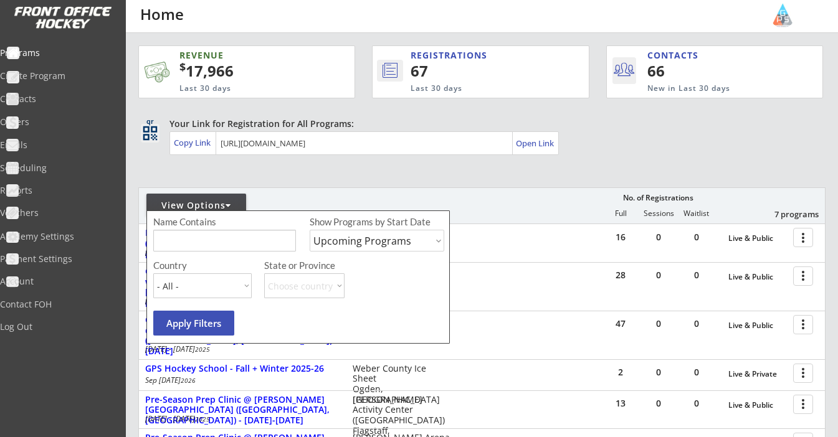
click at [361, 229] on div "Show Programs by Start Date Upcoming Programs Past Programs Specific Date Range" at bounding box center [377, 238] width 135 height 44
select select ""Past Programs""
select select ""USA""
select select ""UT""
click at [226, 332] on button "Apply Filters" at bounding box center [193, 323] width 81 height 25
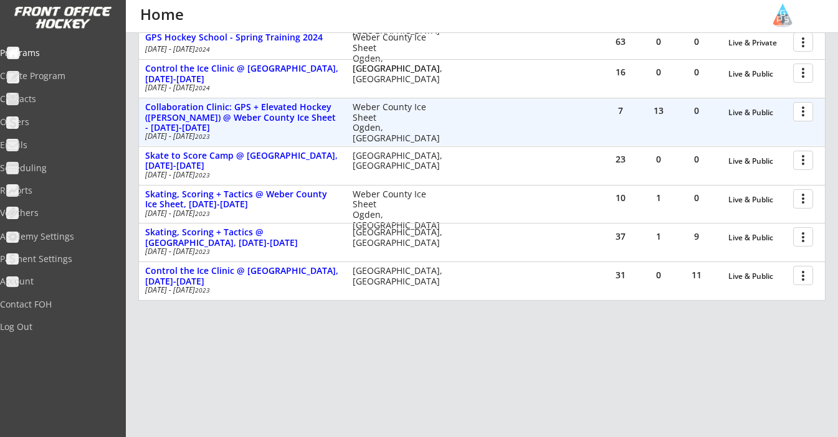
scroll to position [541, 0]
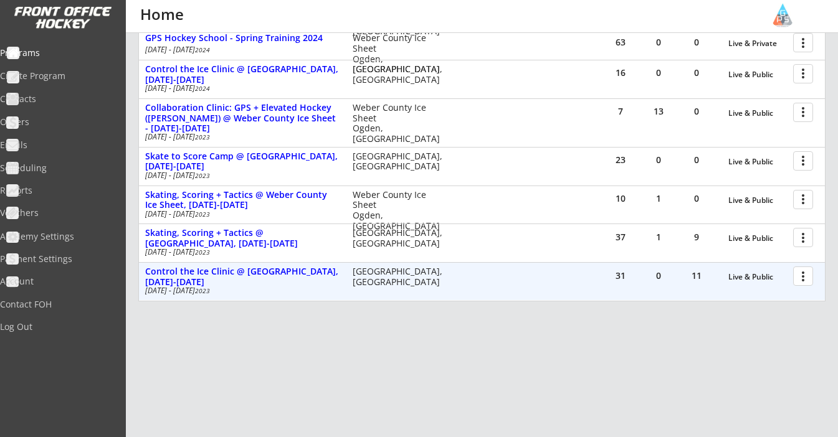
click at [801, 277] on div at bounding box center [805, 276] width 22 height 22
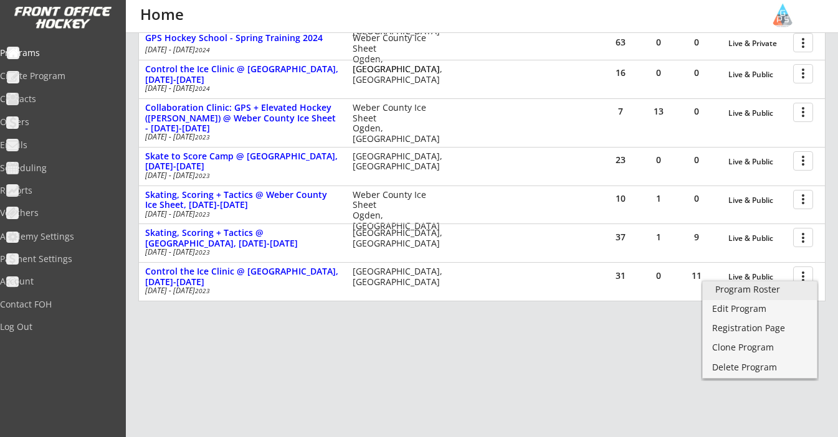
click at [766, 287] on div "Program Roster" at bounding box center [759, 289] width 89 height 9
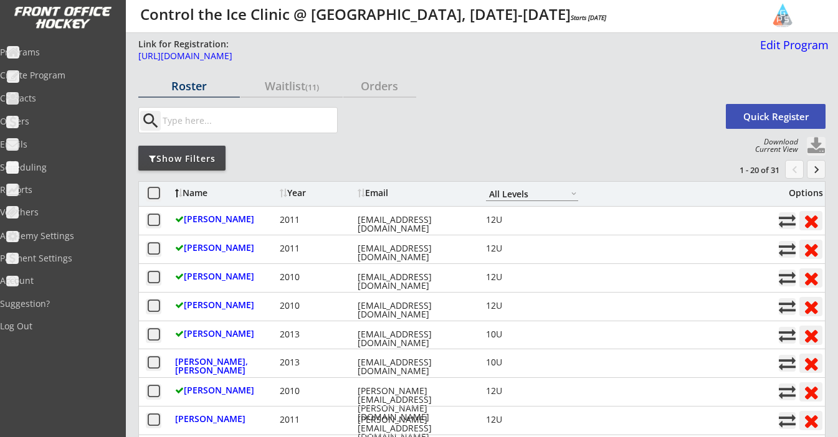
select select ""All Levels""
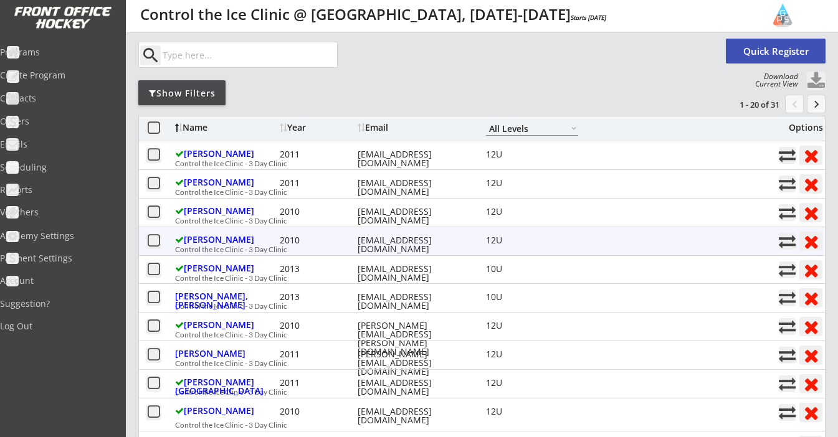
scroll to position [51, 0]
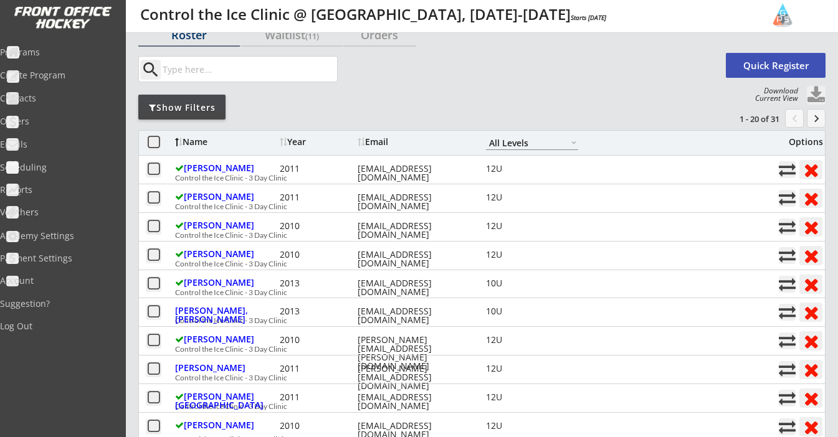
click at [815, 93] on button at bounding box center [816, 95] width 19 height 19
select select ""Player Info""
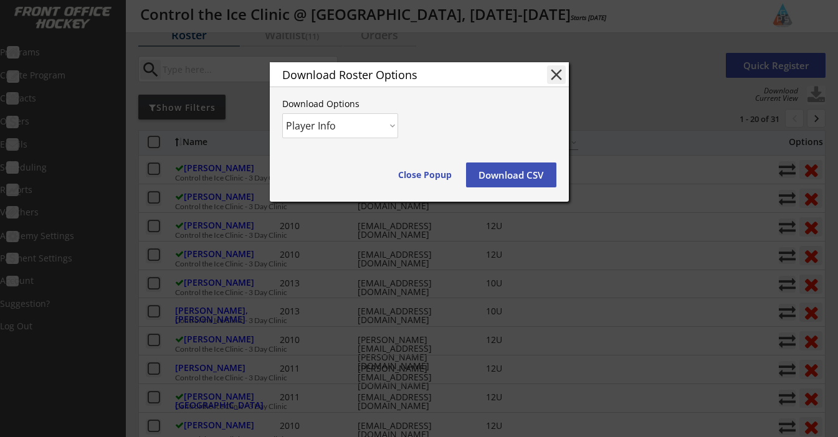
click at [515, 172] on button "Download CSV" at bounding box center [511, 175] width 90 height 25
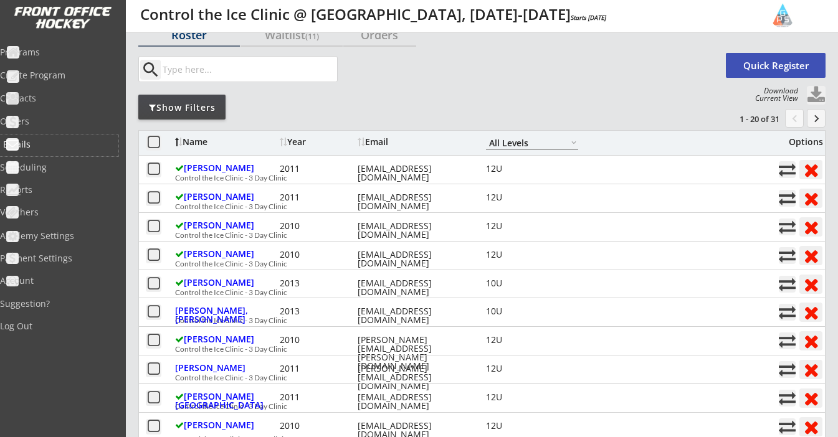
click at [57, 141] on div "Emails" at bounding box center [59, 144] width 112 height 9
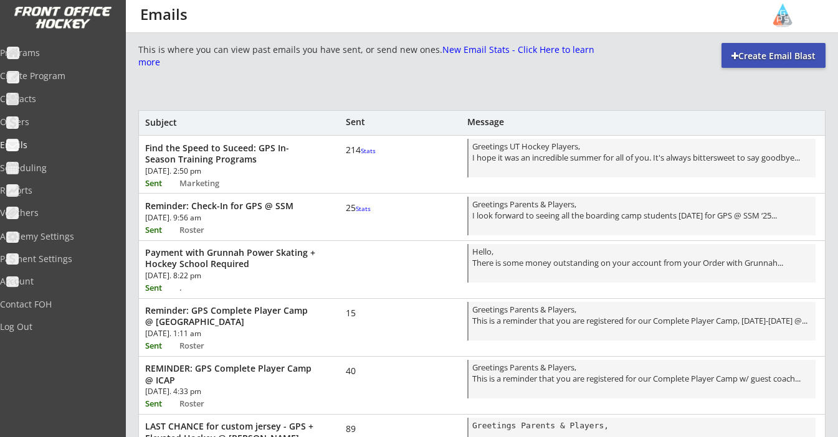
click at [361, 155] on font "Stats" at bounding box center [368, 150] width 15 height 9
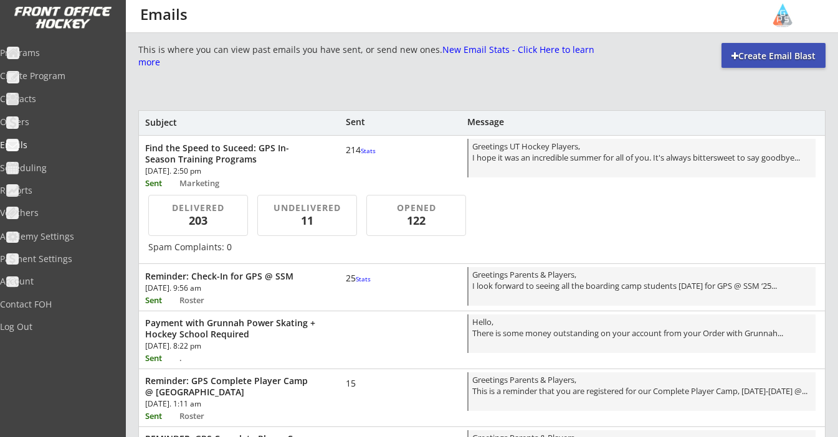
click at [361, 155] on font "Stats" at bounding box center [368, 150] width 15 height 9
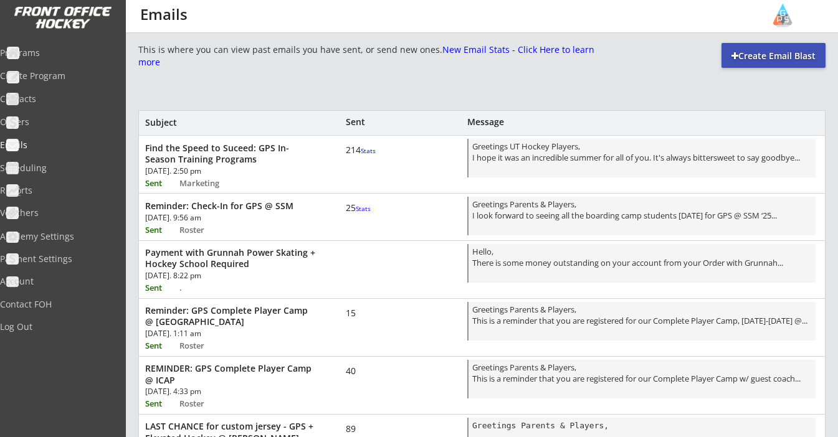
click at [361, 155] on font "Stats" at bounding box center [368, 150] width 15 height 9
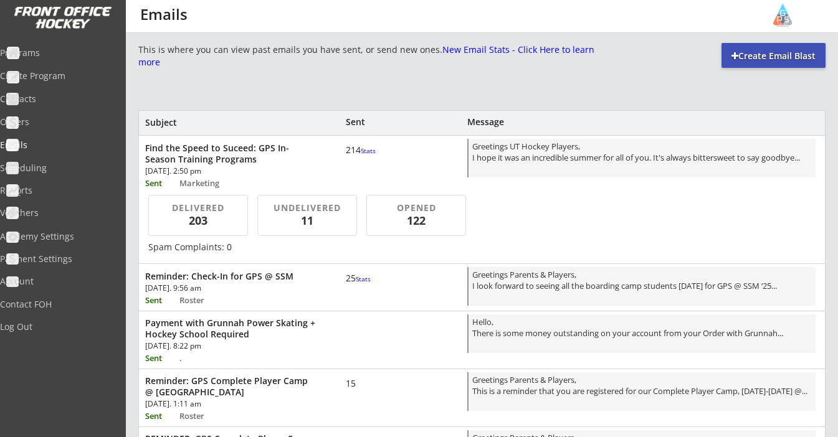
click at [361, 155] on font "Stats" at bounding box center [368, 150] width 15 height 9
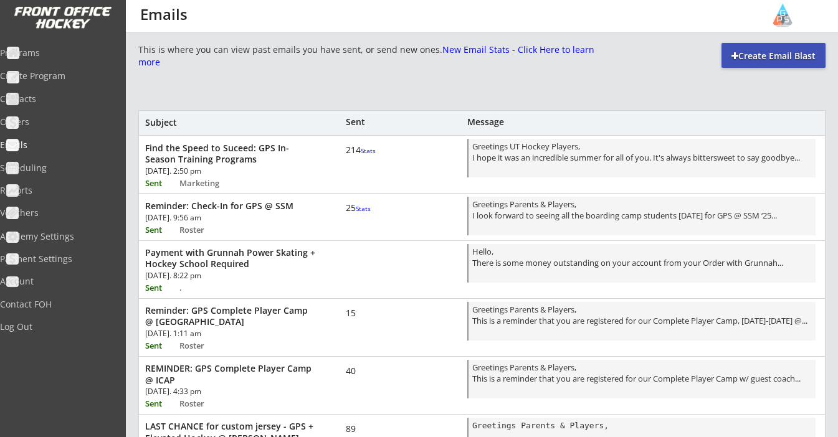
click at [361, 155] on font "Stats" at bounding box center [368, 150] width 15 height 9
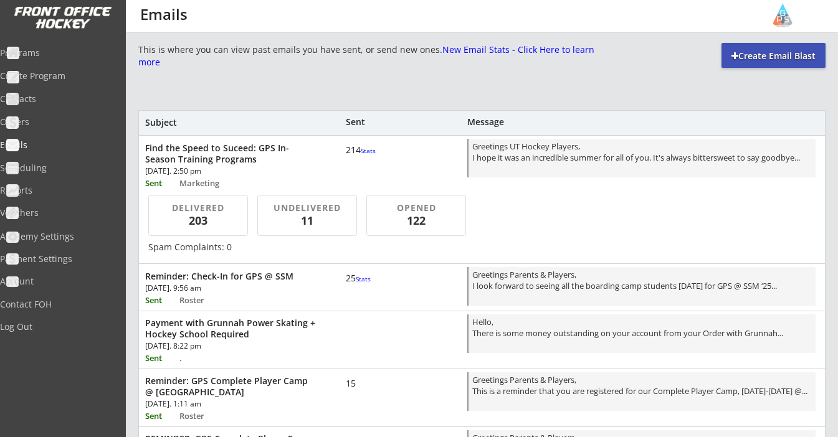
click at [212, 218] on div "203" at bounding box center [198, 221] width 72 height 16
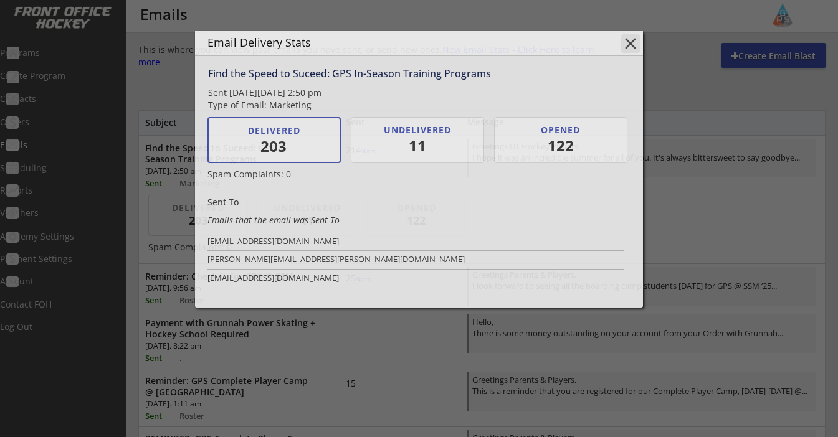
click at [305, 219] on div "Emails that the email was Sent To" at bounding box center [415, 220] width 414 height 12
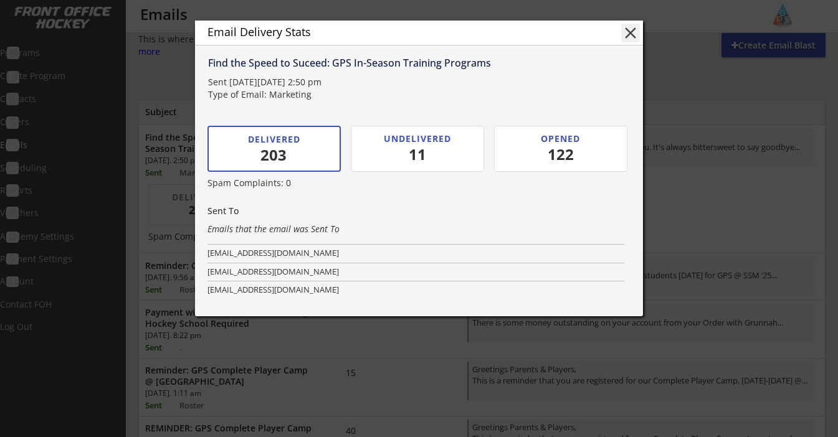
scroll to position [2116, 0]
click at [413, 140] on div "UNDELIVERED" at bounding box center [417, 139] width 97 height 12
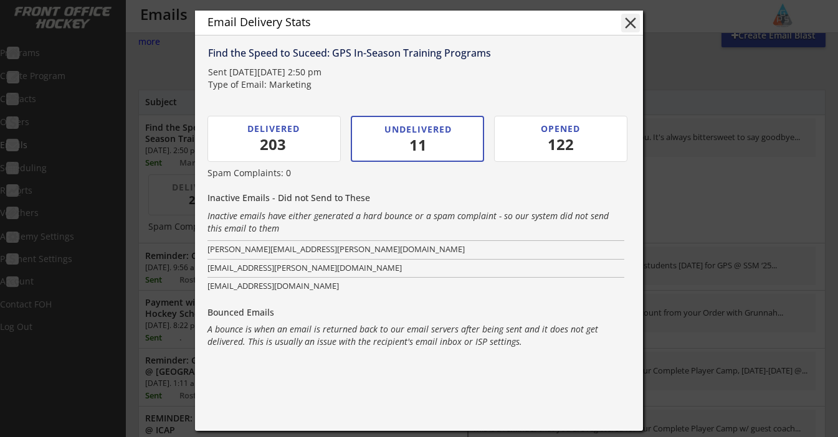
scroll to position [20, 0]
click at [560, 139] on div "122" at bounding box center [561, 145] width 79 height 21
click at [518, 125] on div "OPENED" at bounding box center [560, 129] width 97 height 12
click at [519, 135] on div "OPENED" at bounding box center [560, 129] width 97 height 12
click at [258, 135] on div "203" at bounding box center [273, 145] width 71 height 21
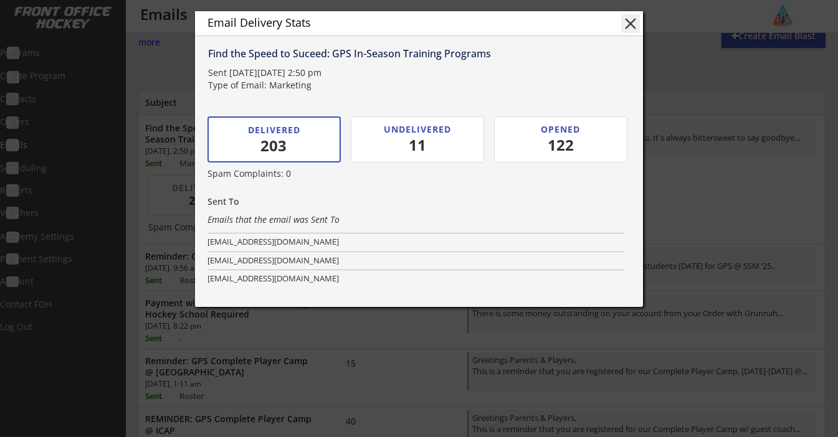
click at [415, 125] on div "UNDELIVERED" at bounding box center [417, 129] width 97 height 12
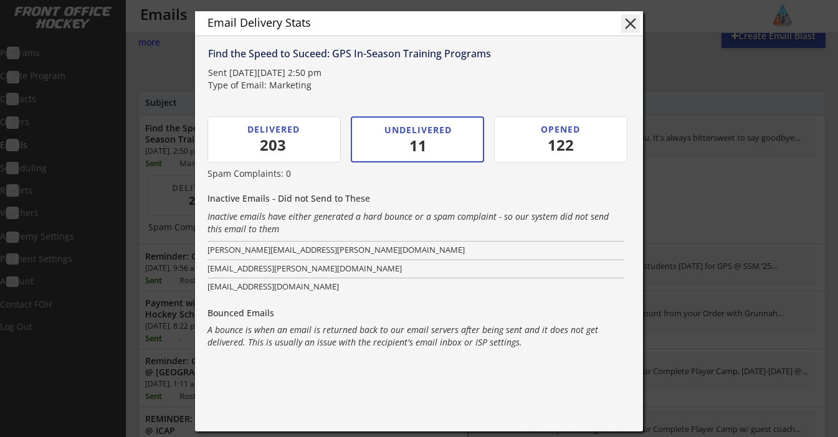
click at [539, 130] on div "OPENED" at bounding box center [560, 129] width 97 height 12
click at [305, 133] on div "DELIVERED" at bounding box center [273, 129] width 95 height 12
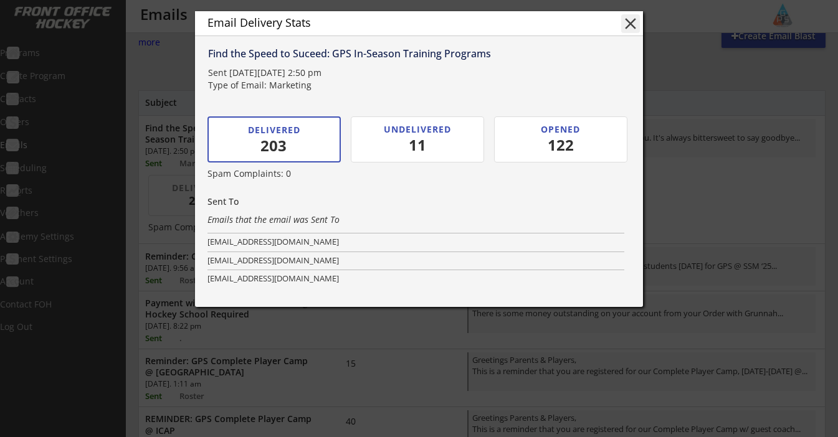
click at [634, 26] on button "close" at bounding box center [630, 23] width 19 height 19
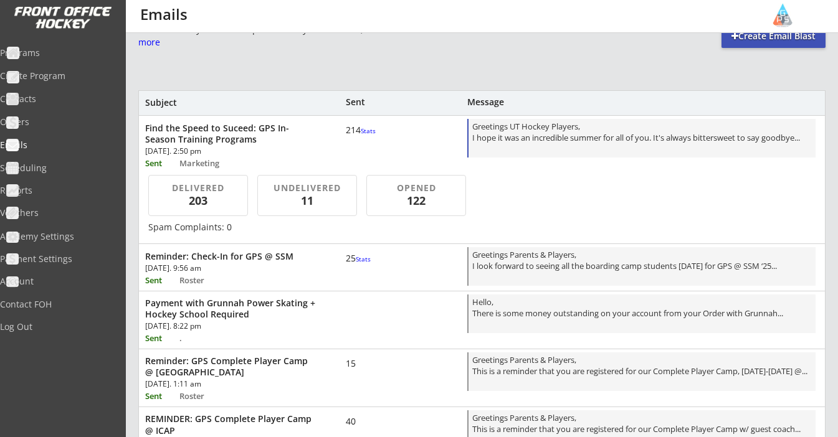
click at [523, 139] on div "Greetings UT Hockey Players, I hope it was an incredible summer for all of you.…" at bounding box center [642, 139] width 340 height 37
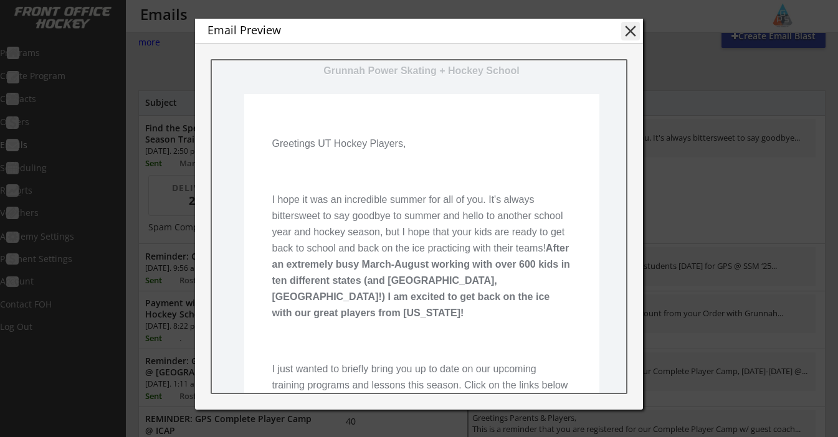
scroll to position [129, 0]
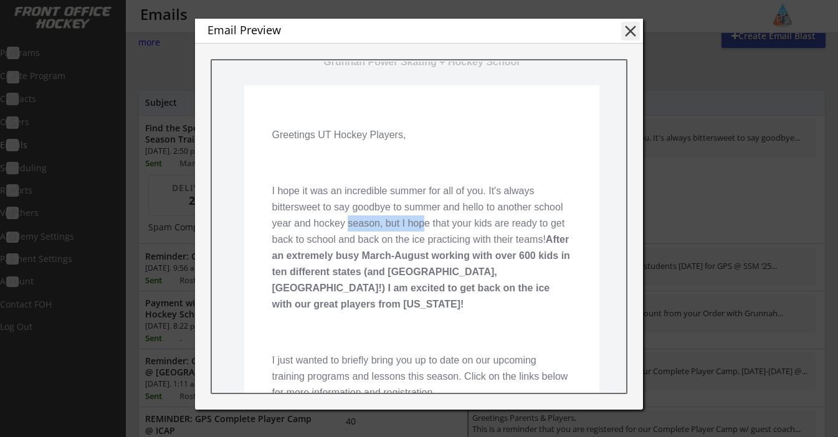
drag, startPoint x: 347, startPoint y: 227, endPoint x: 425, endPoint y: 232, distance: 78.1
click at [425, 232] on p "I hope it was an incredible summer for all of you. It's always bittersweet to s…" at bounding box center [421, 248] width 299 height 130
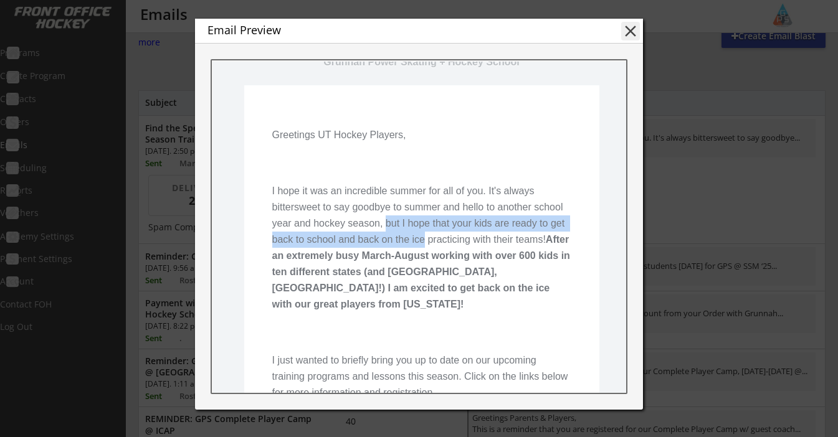
drag, startPoint x: 384, startPoint y: 228, endPoint x: 426, endPoint y: 234, distance: 42.1
click at [426, 234] on p "I hope it was an incredible summer for all of you. It's always bittersweet to s…" at bounding box center [421, 248] width 299 height 130
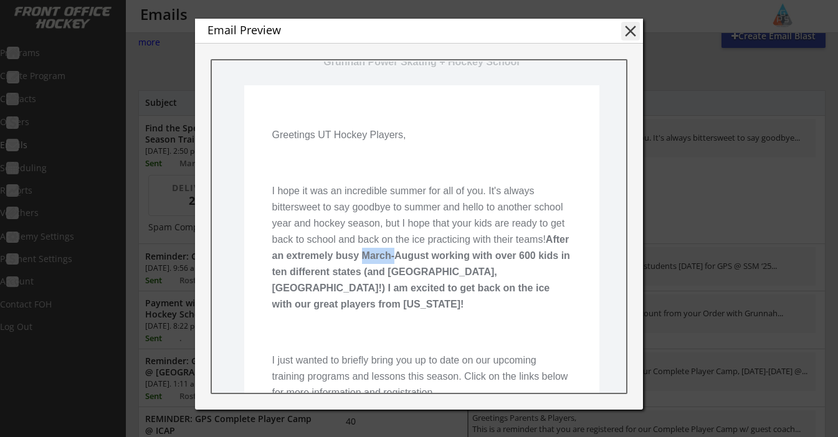
drag, startPoint x: 389, startPoint y: 260, endPoint x: 421, endPoint y: 260, distance: 31.2
click at [421, 260] on strong "After an extremely busy March-August working with over 600 kids in ten differen…" at bounding box center [422, 271] width 301 height 75
click at [421, 259] on strong "After an extremely busy March-August working with over 600 kids in ten differen…" at bounding box center [422, 271] width 301 height 75
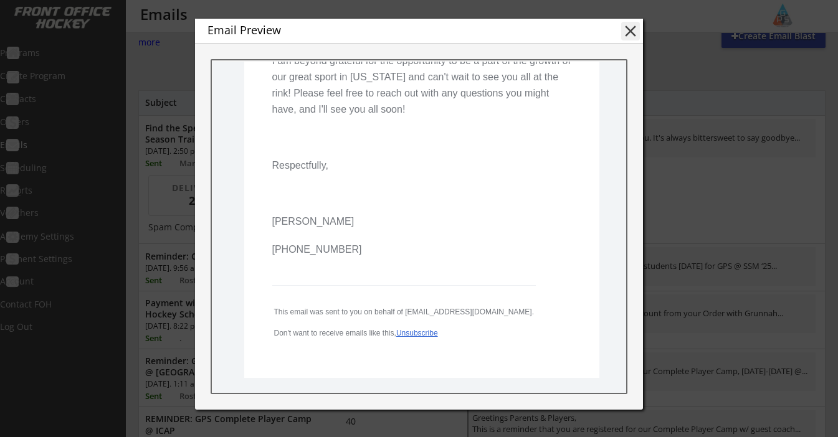
scroll to position [2874, 0]
click at [629, 32] on button "close" at bounding box center [630, 31] width 19 height 19
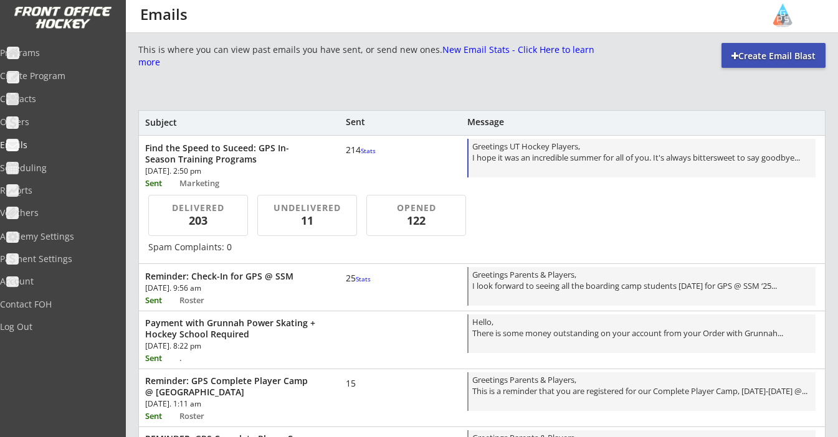
scroll to position [0, 0]
click at [69, 55] on div "Programs" at bounding box center [59, 53] width 112 height 9
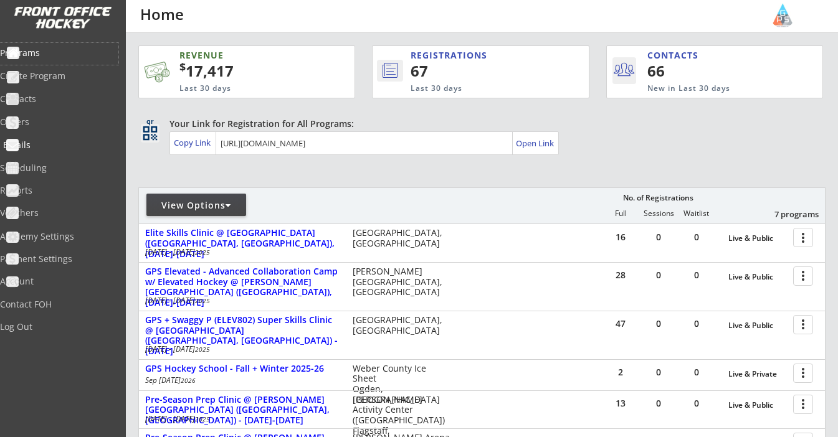
click at [36, 153] on div "Emails" at bounding box center [59, 146] width 118 height 22
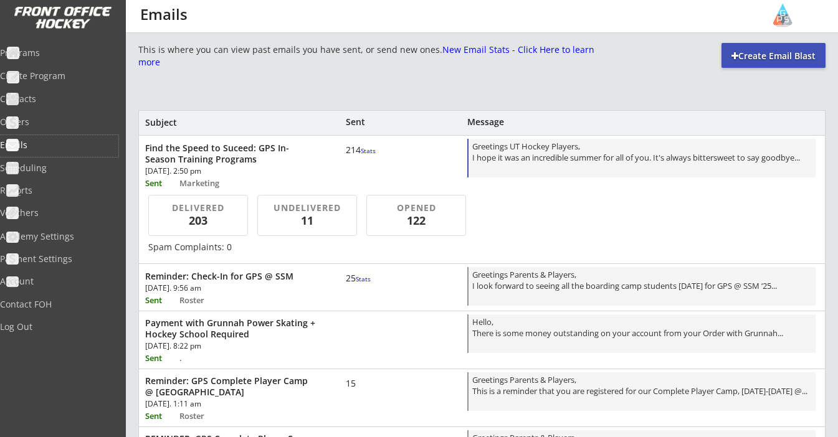
click at [509, 169] on div "Greetings UT Hockey Players, I hope it was an incredible summer for all of you.…" at bounding box center [642, 159] width 340 height 37
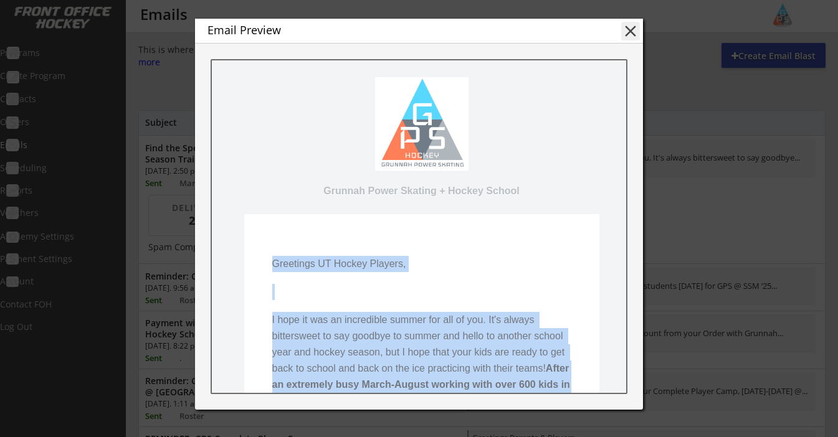
drag, startPoint x: 356, startPoint y: 189, endPoint x: 270, endPoint y: 271, distance: 118.6
copy pre "Greetings UT Hockey Players, I hope it was an incredible summer for all of you.…"
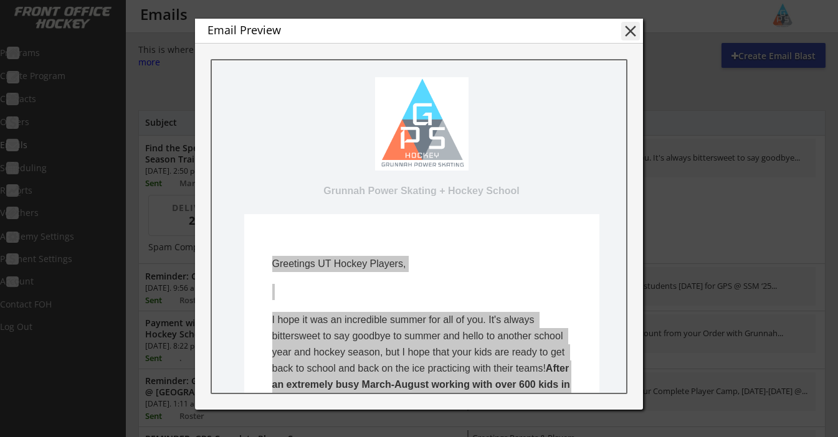
click at [629, 34] on button "close" at bounding box center [630, 31] width 19 height 19
